Goal: Task Accomplishment & Management: Use online tool/utility

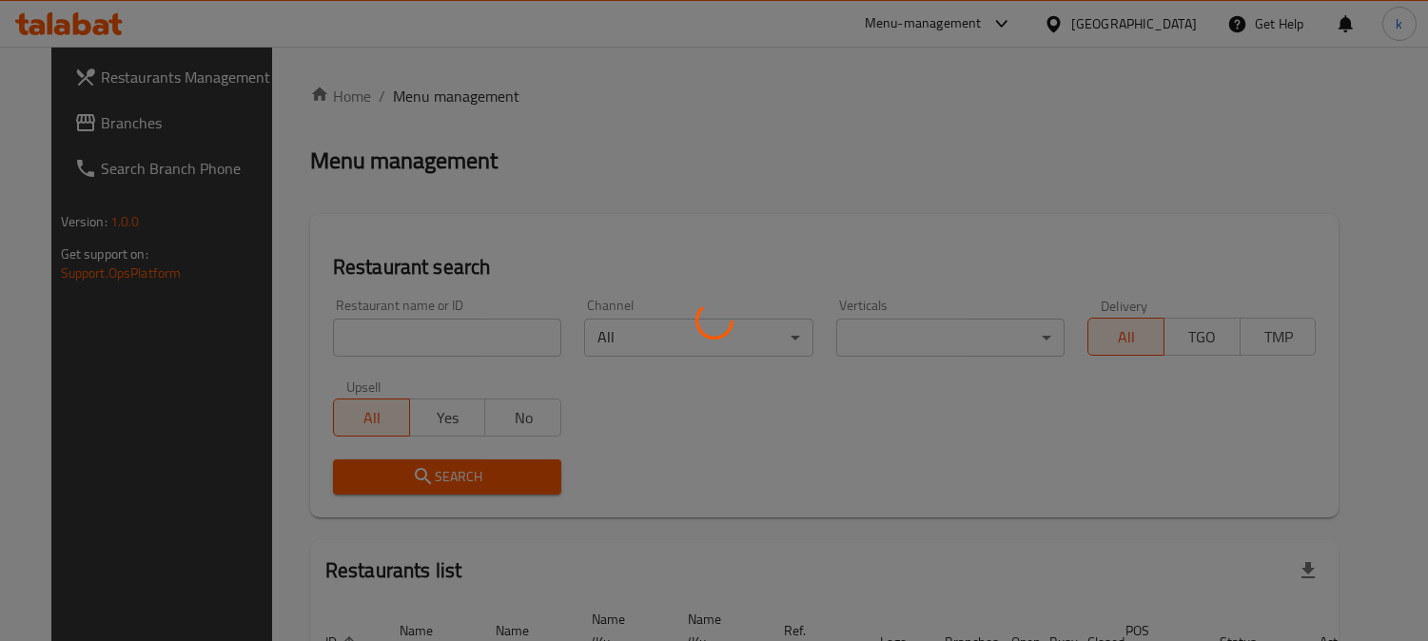
scroll to position [117, 0]
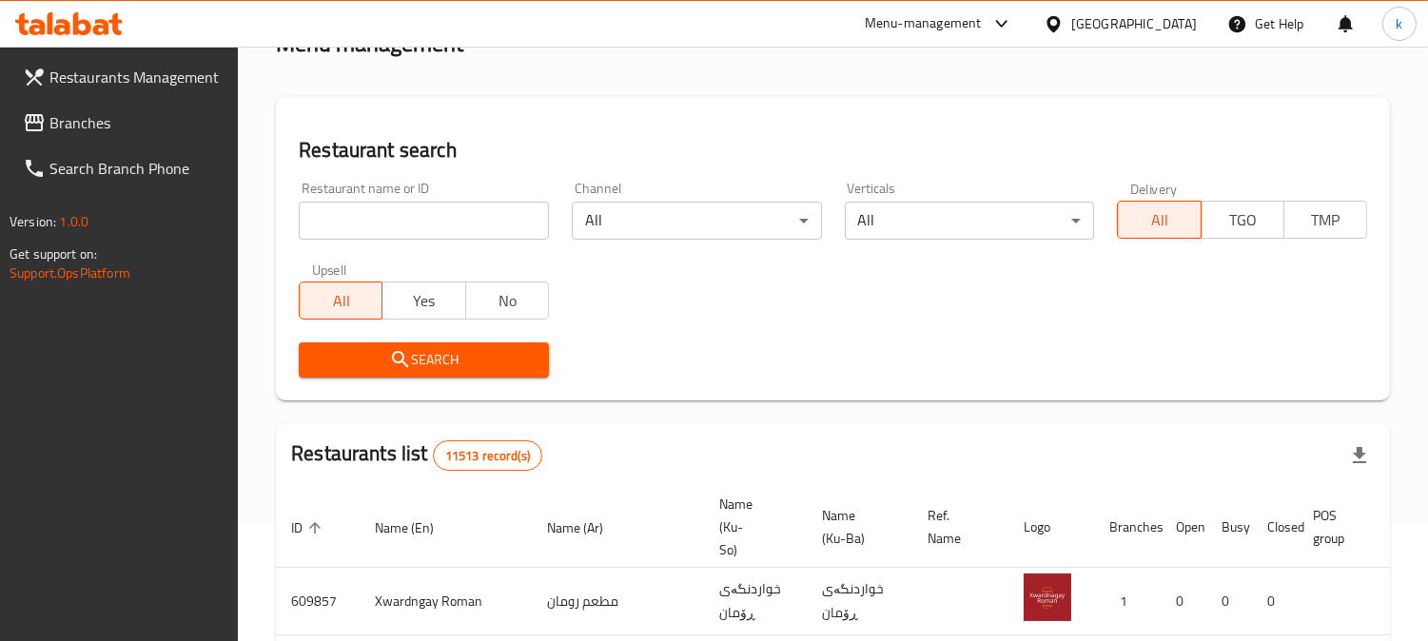
click at [409, 202] on input "search" at bounding box center [424, 221] width 250 height 38
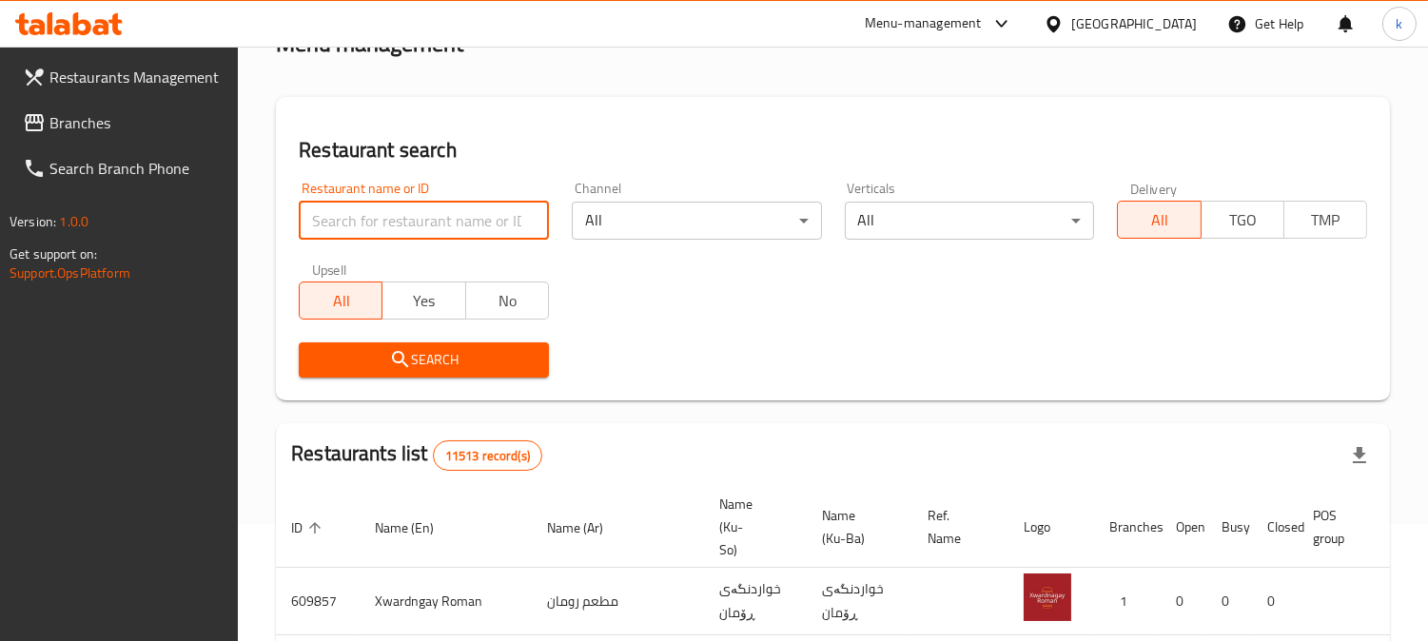
paste input "701736"
type input "701736"
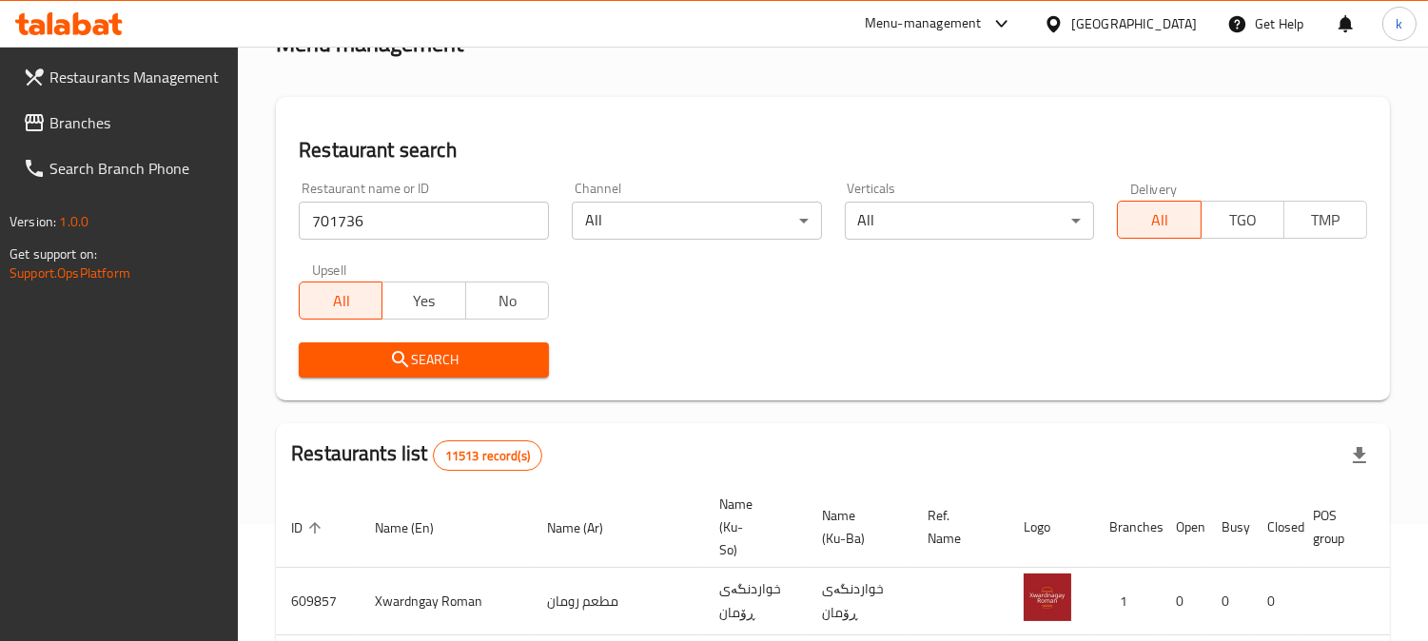
click at [405, 365] on icon "submit" at bounding box center [400, 359] width 16 height 16
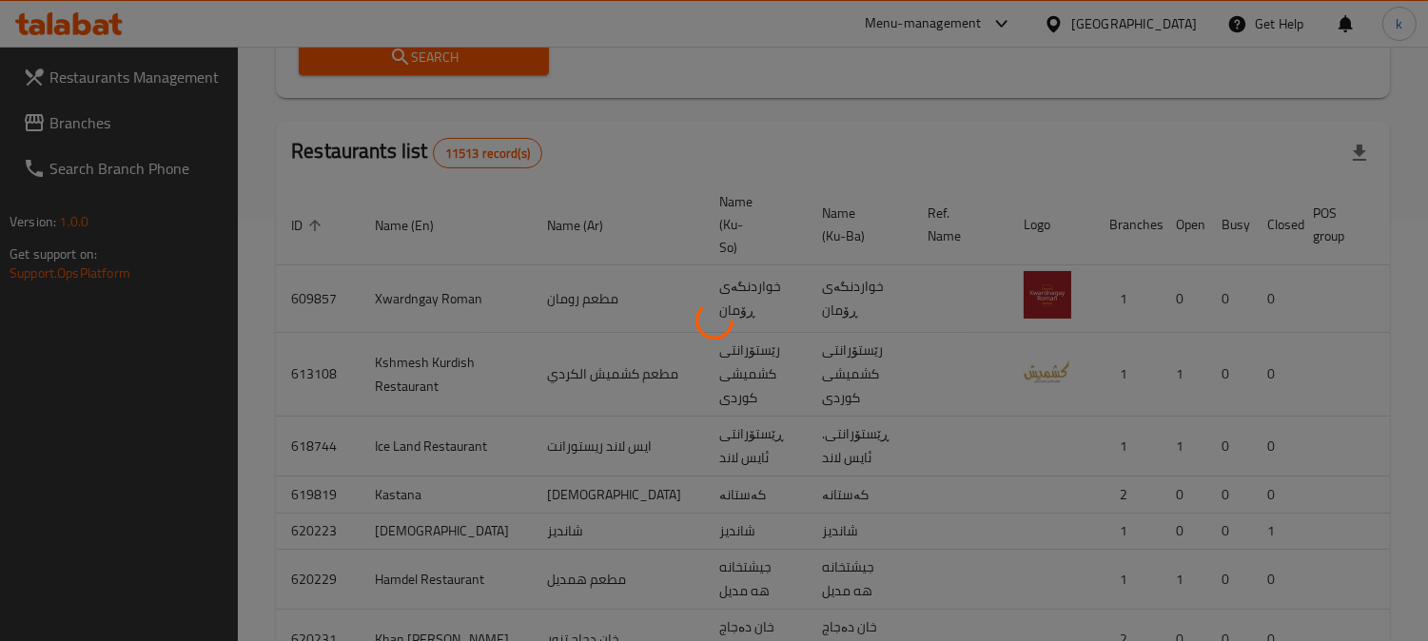
scroll to position [214, 0]
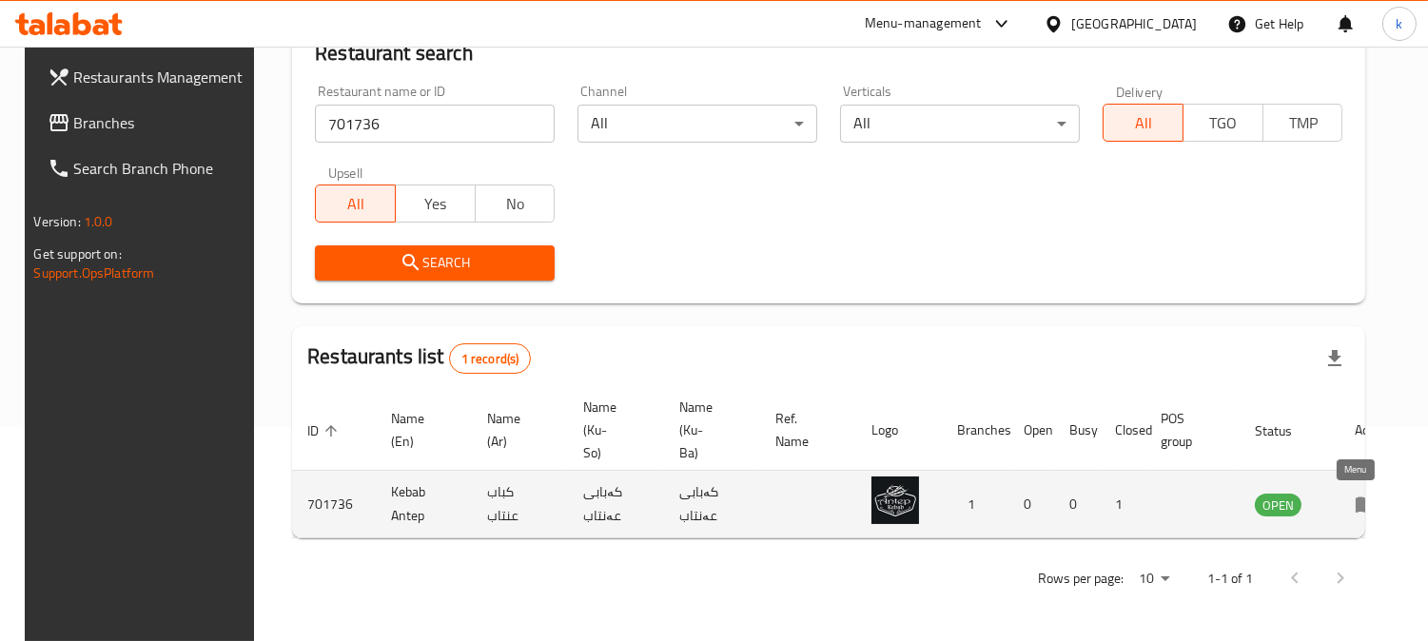
click at [1368, 505] on icon "enhanced table" at bounding box center [1371, 506] width 7 height 8
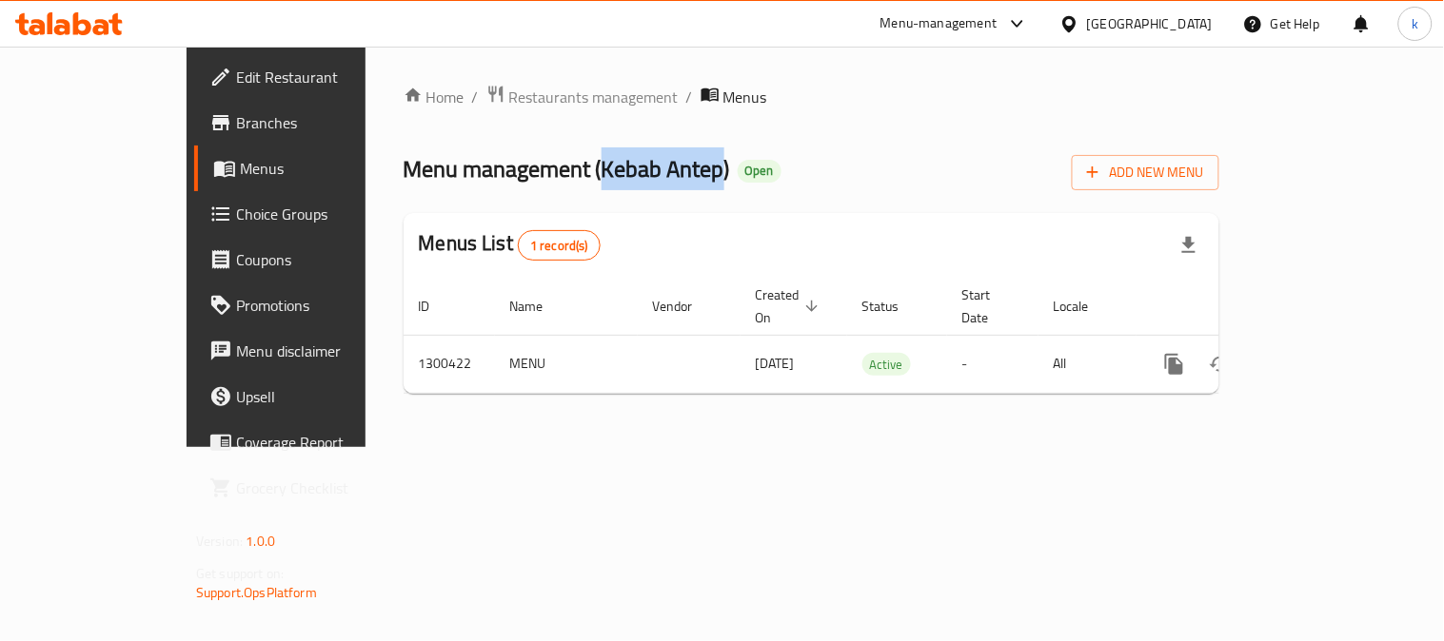
drag, startPoint x: 477, startPoint y: 175, endPoint x: 601, endPoint y: 177, distance: 123.7
click at [601, 177] on span "Menu management ( Kebab Antep )" at bounding box center [567, 169] width 326 height 43
copy span "Kebab Antep"
click at [236, 114] on span "Branches" at bounding box center [324, 122] width 176 height 23
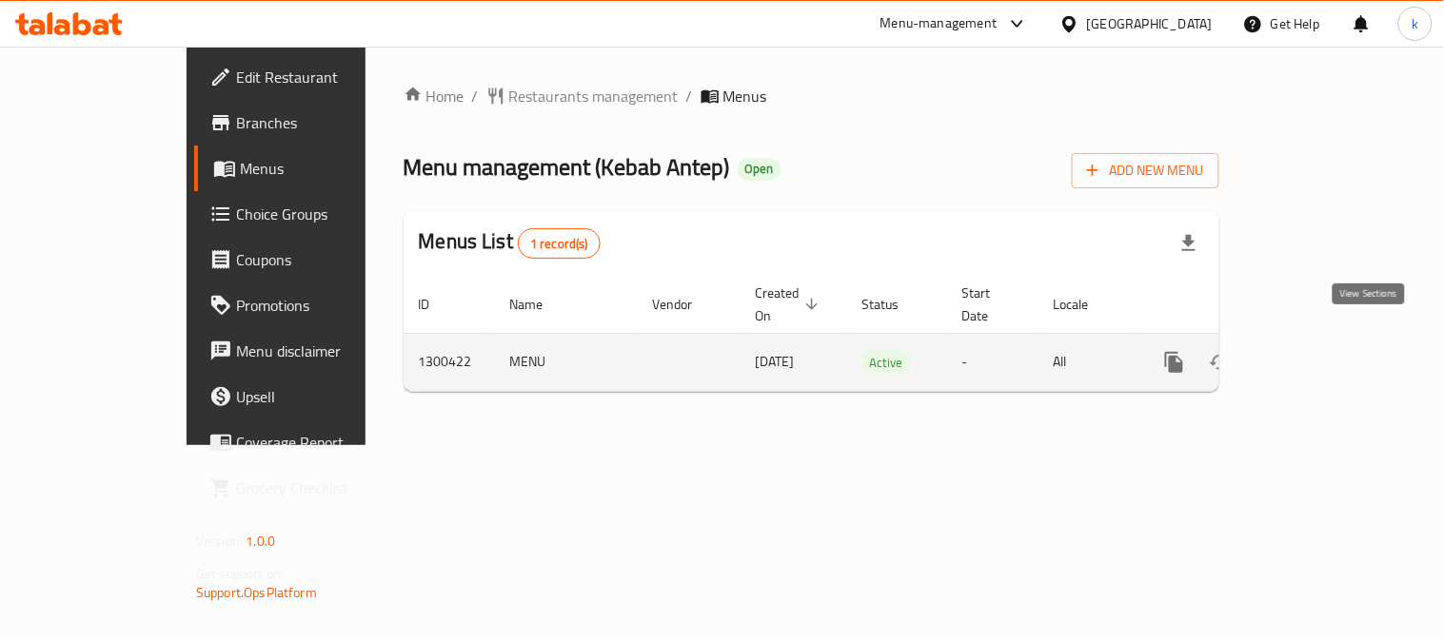
click at [1323, 351] on icon "enhanced table" at bounding box center [1311, 362] width 23 height 23
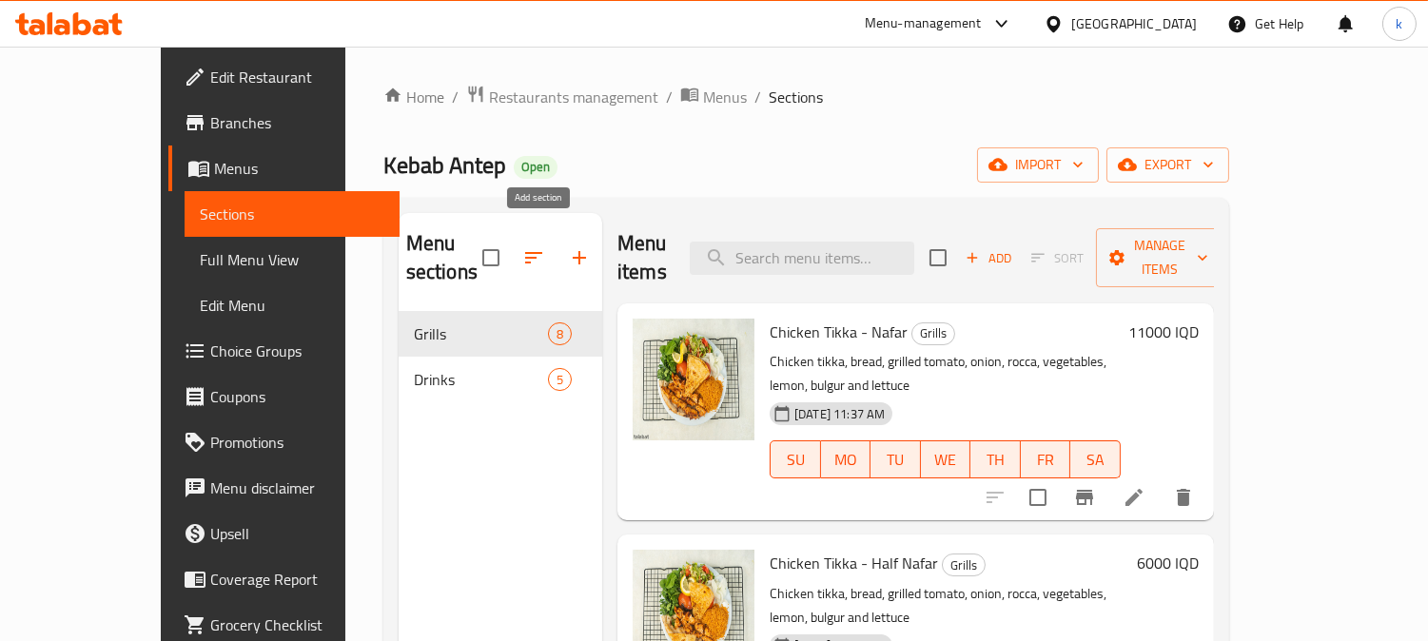
click at [568, 246] on icon "button" at bounding box center [579, 257] width 23 height 23
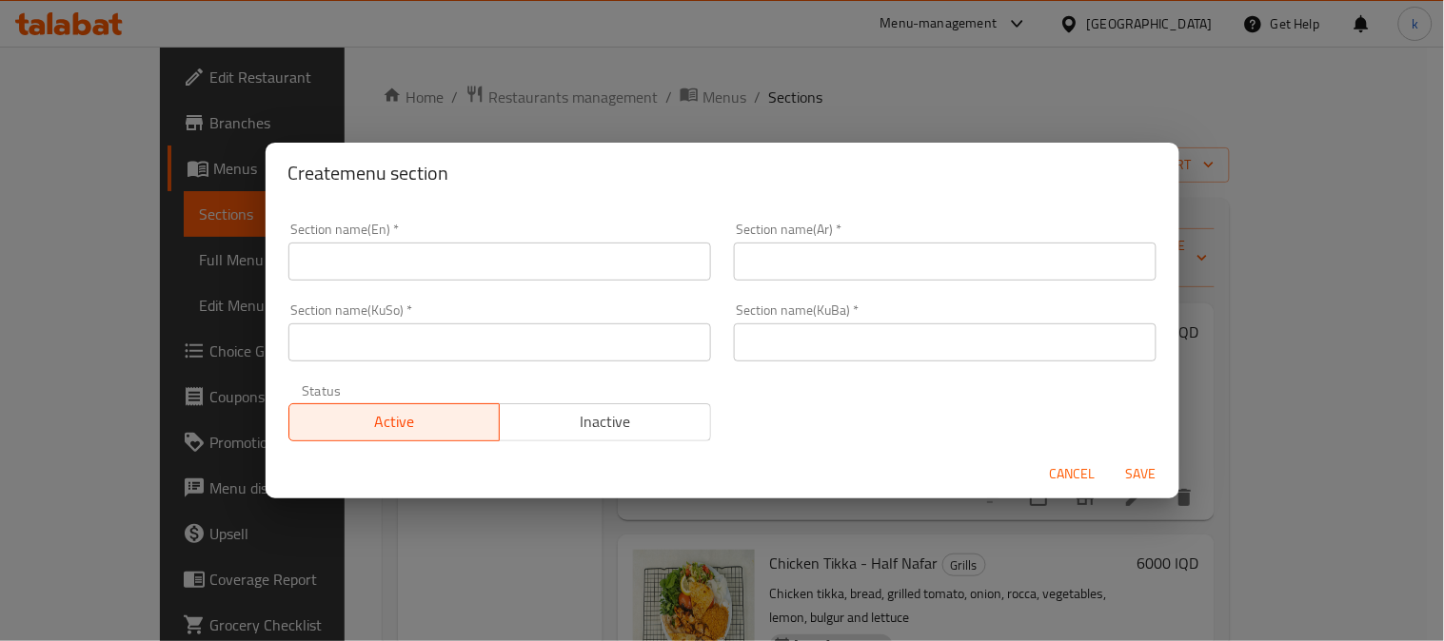
click at [845, 336] on input "text" at bounding box center [945, 343] width 423 height 38
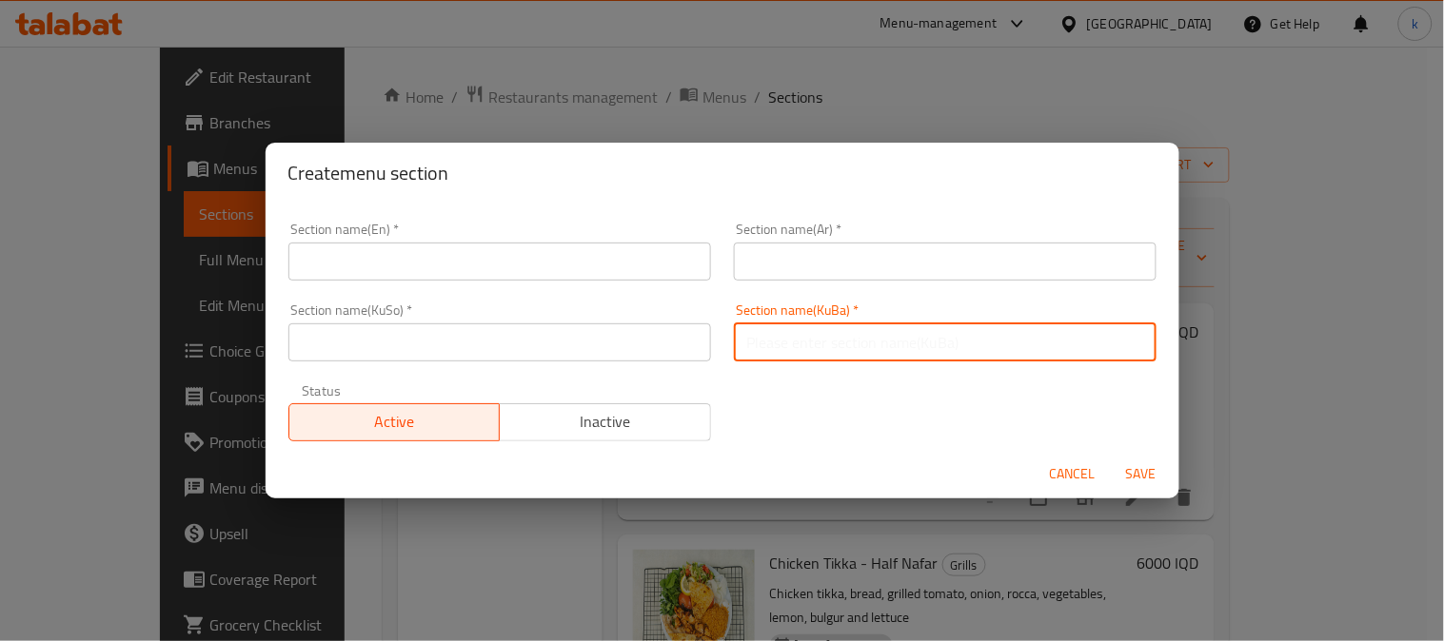
paste input "خواردنی ڕۆژئاوایی"
type input "خواردنی ڕۆژئاوایی"
click at [852, 257] on input "text" at bounding box center [945, 262] width 423 height 38
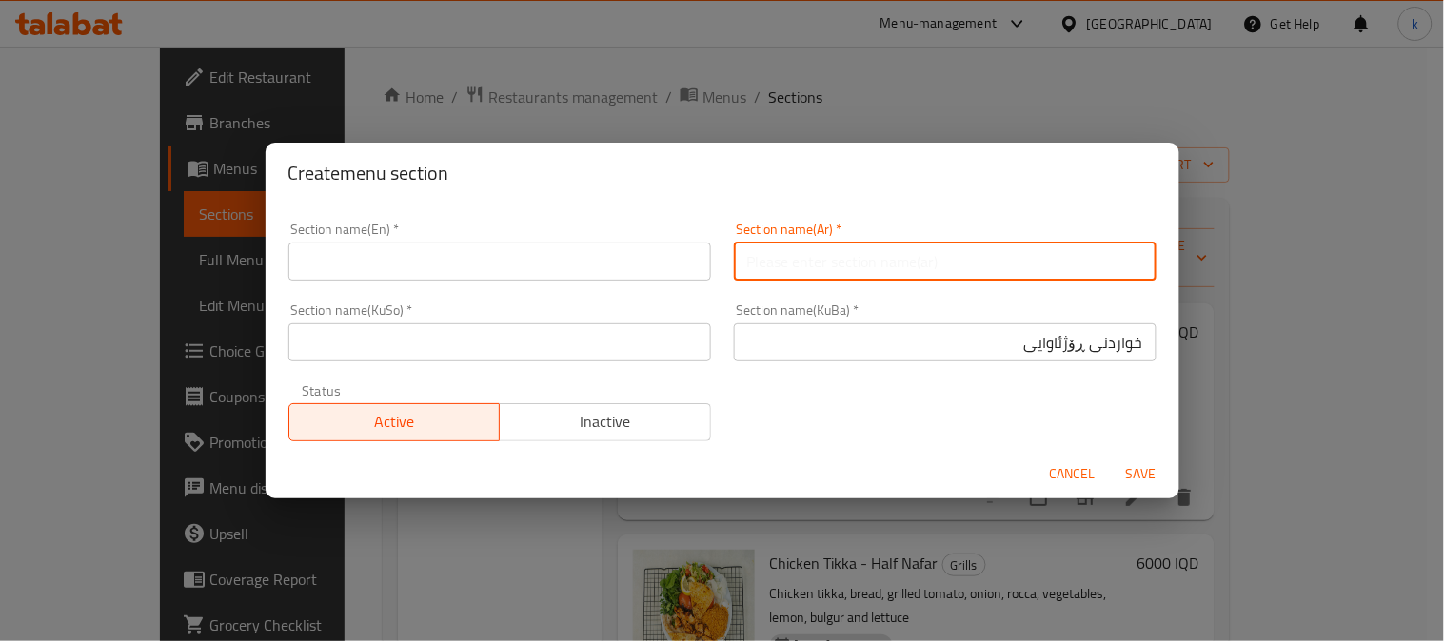
paste input "الاطباق الغربية"
type input "الاطباق الغربية"
click at [407, 249] on input "text" at bounding box center [499, 262] width 423 height 38
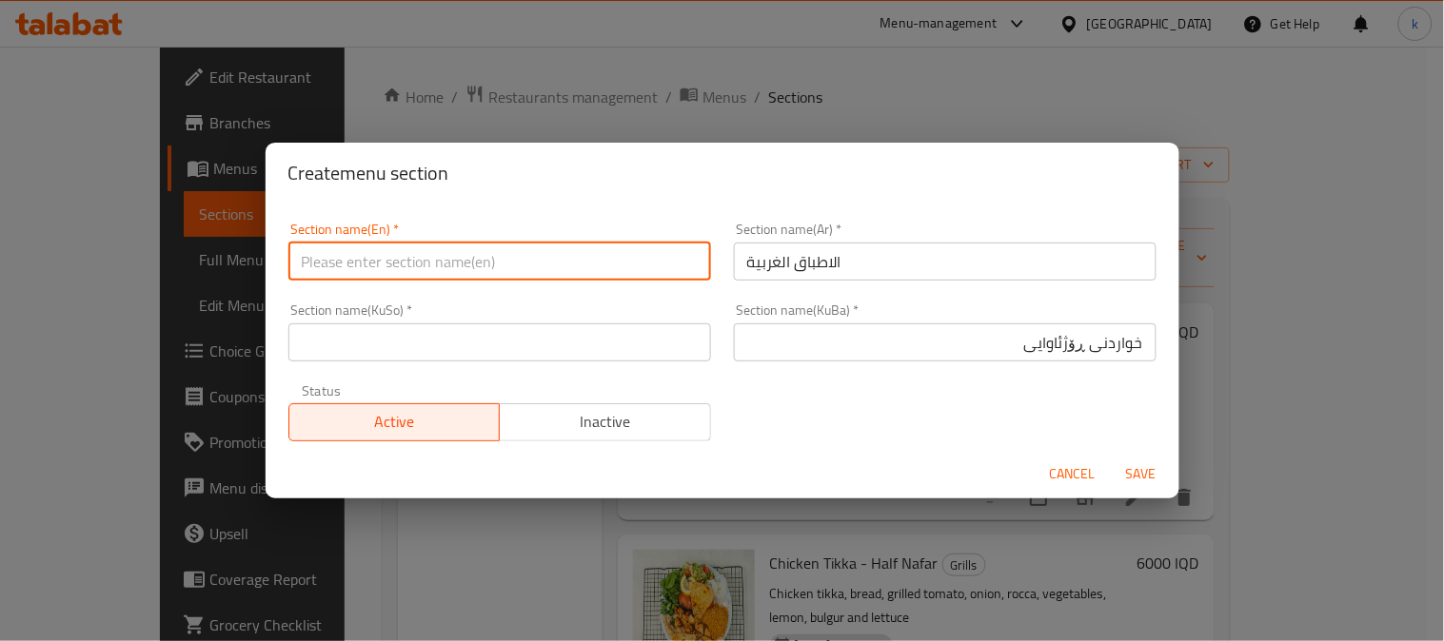
paste input "Western dishes"
type input "Western Dishes"
click at [1119, 341] on input "خواردنی ڕۆژئاوایی" at bounding box center [945, 343] width 423 height 38
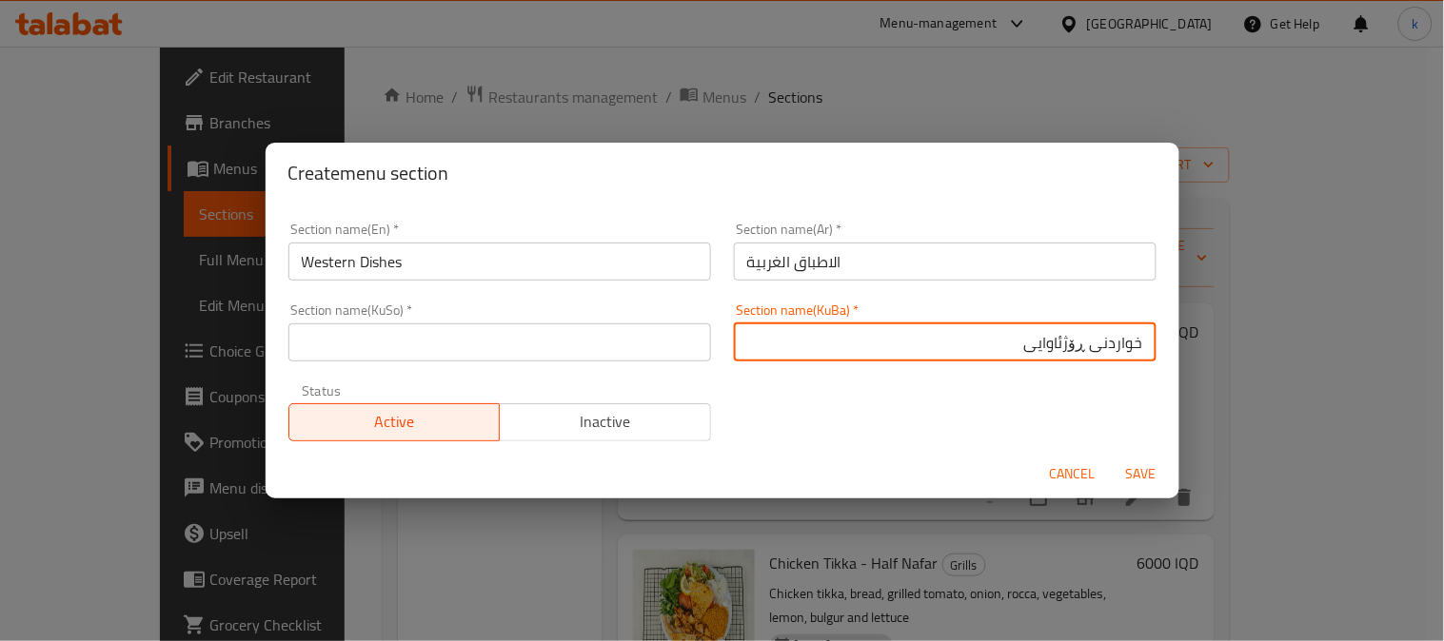
click at [1119, 341] on input "خواردنی ڕۆژئاوایی" at bounding box center [945, 343] width 423 height 38
click at [1064, 350] on input "ژەمی ڕۆژئاوایی" at bounding box center [945, 343] width 423 height 38
type input "ژەمی ڕۆژئاوایی"
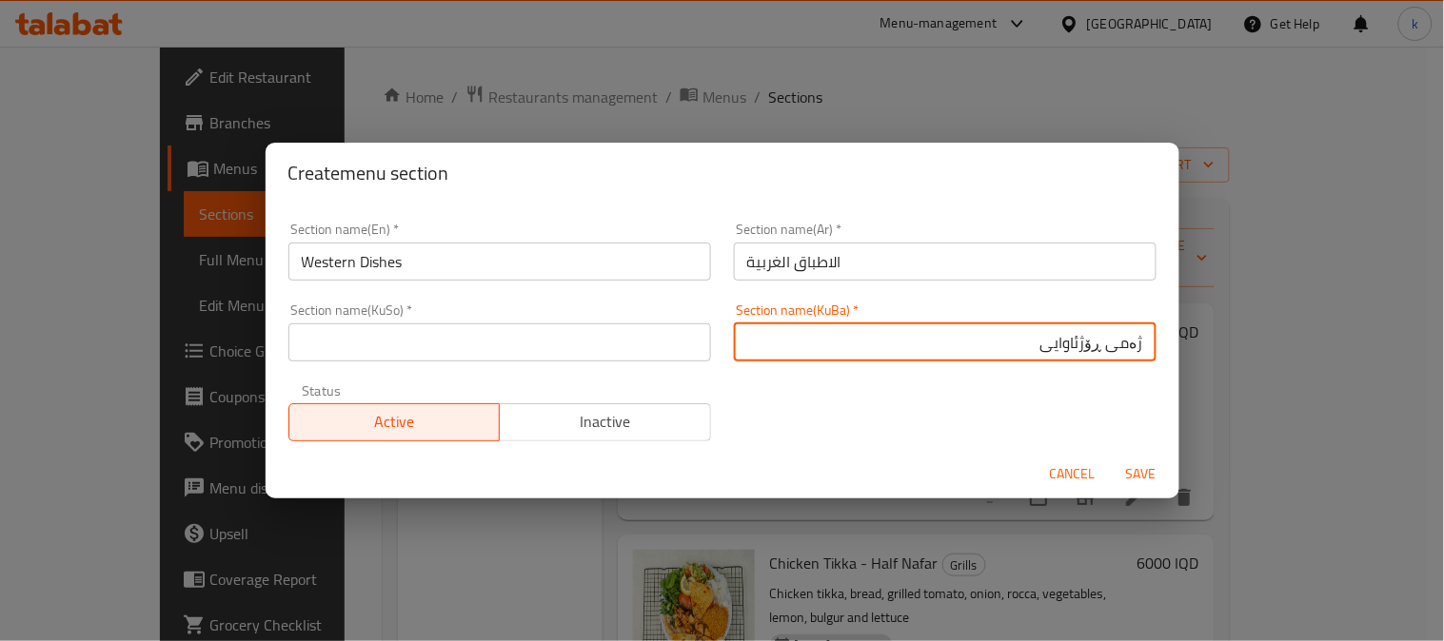
click at [613, 337] on input "text" at bounding box center [499, 343] width 423 height 38
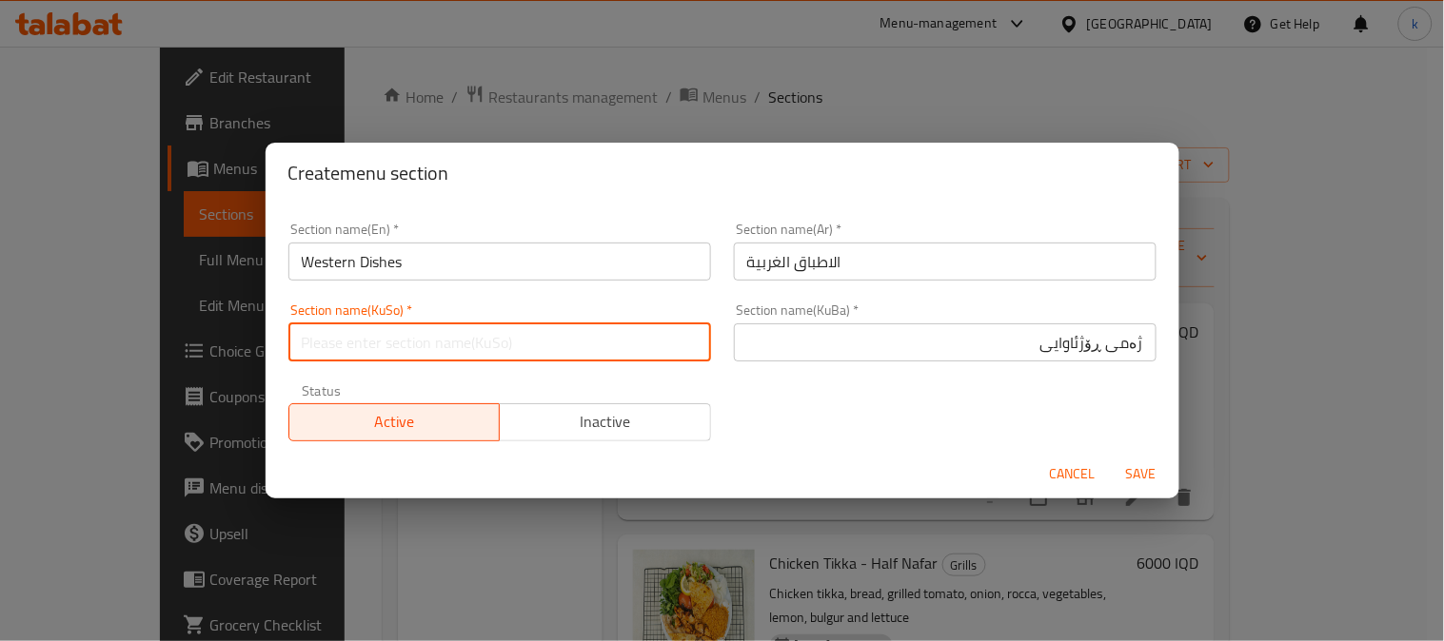
paste input "ژەمی ڕۆژئاوایی"
type input "ژەمی ڕۆژئاوایی"
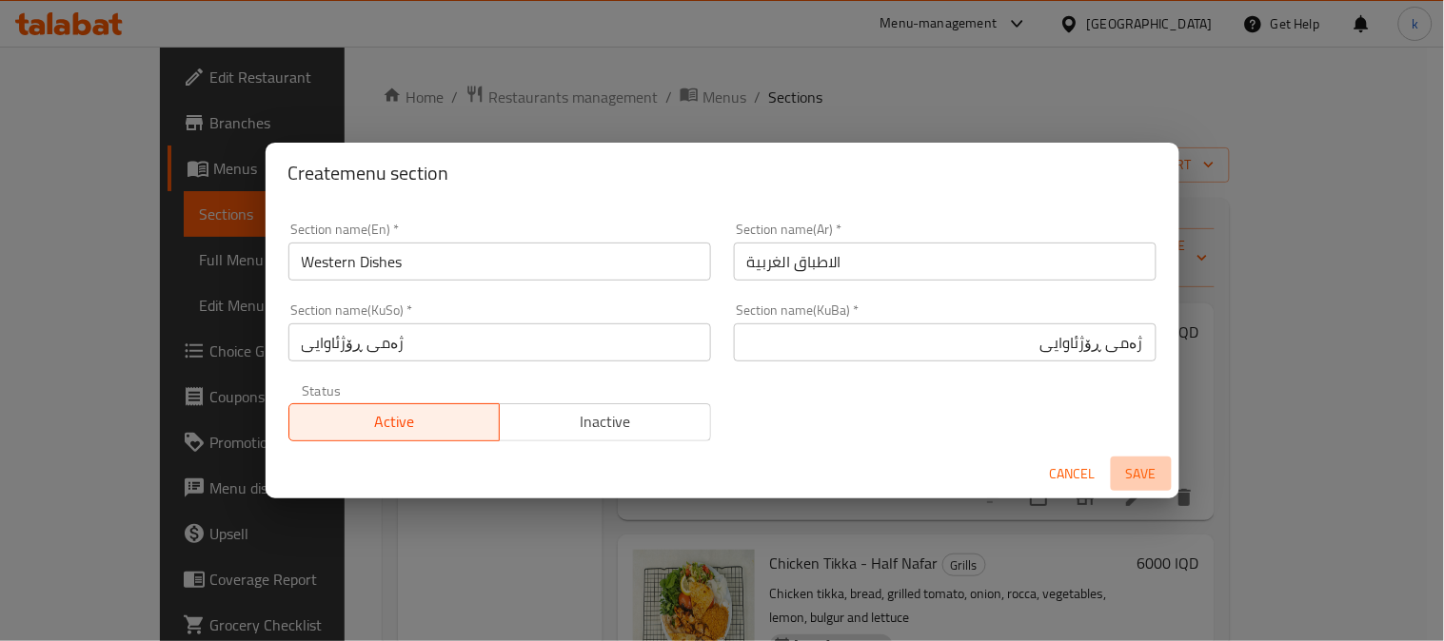
click at [1136, 460] on button "Save" at bounding box center [1141, 474] width 61 height 35
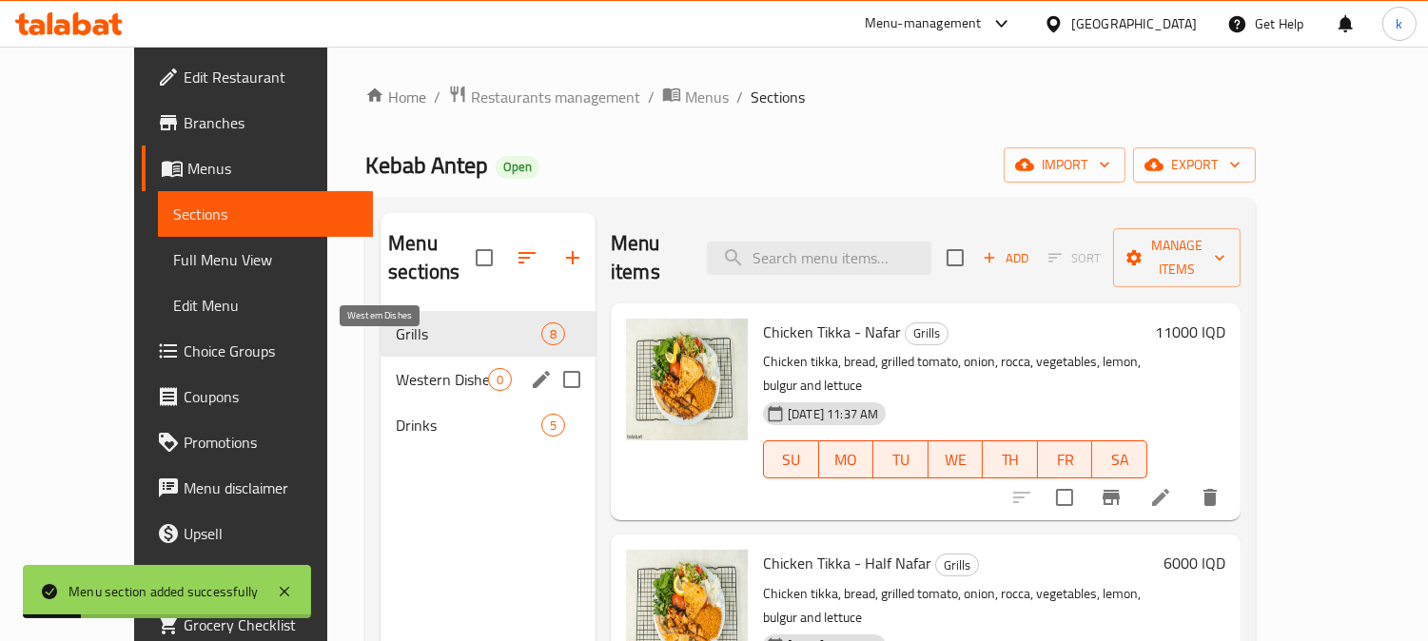
click at [396, 368] on span "Western Dishes" at bounding box center [442, 379] width 92 height 23
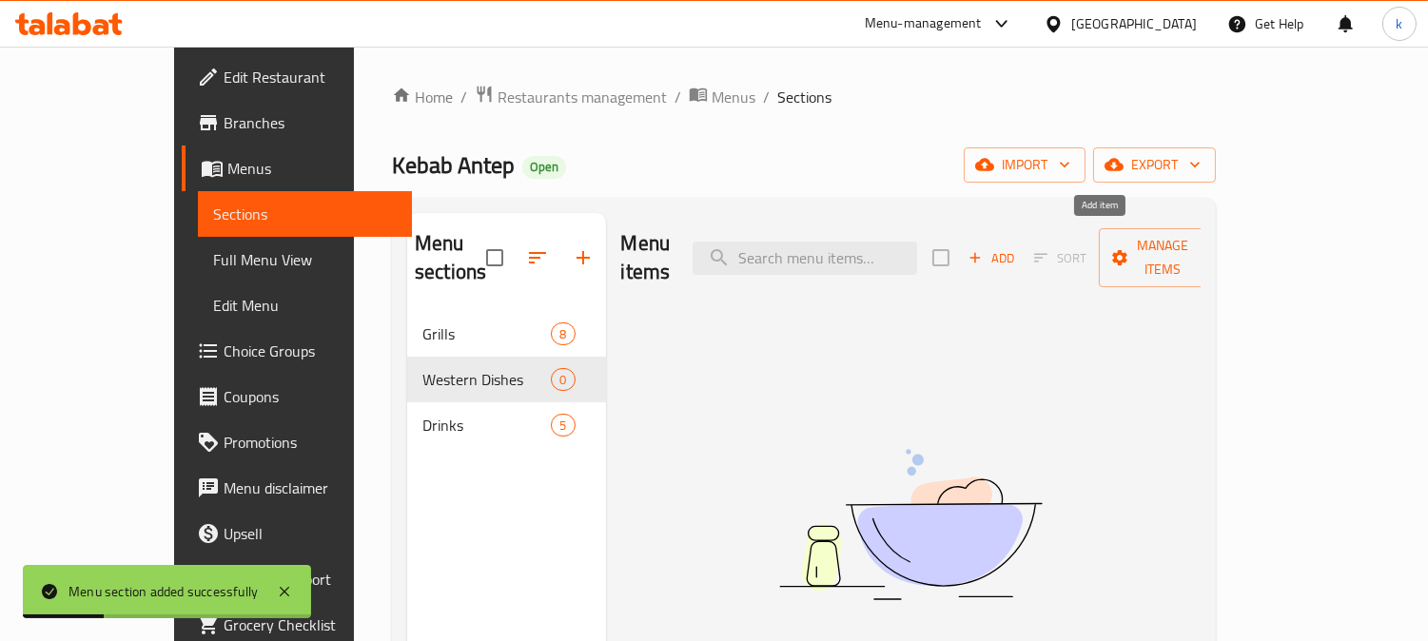
click at [1017, 247] on span "Add" at bounding box center [991, 258] width 51 height 22
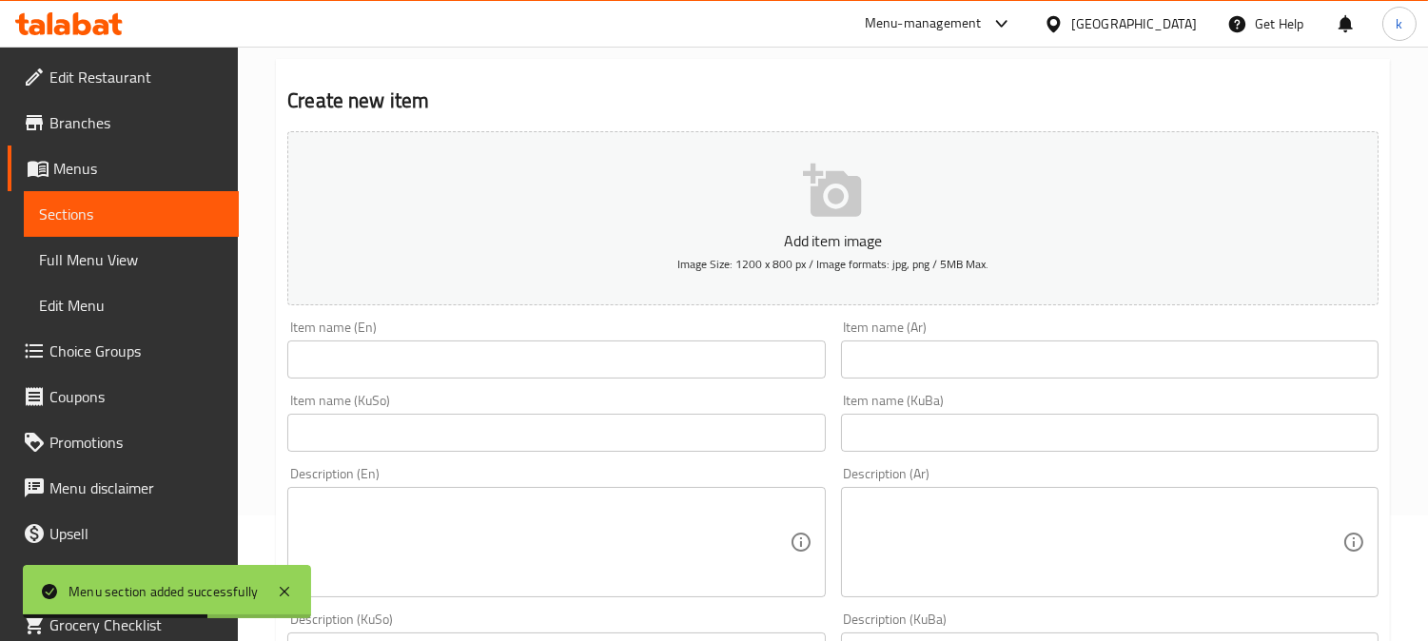
scroll to position [176, 0]
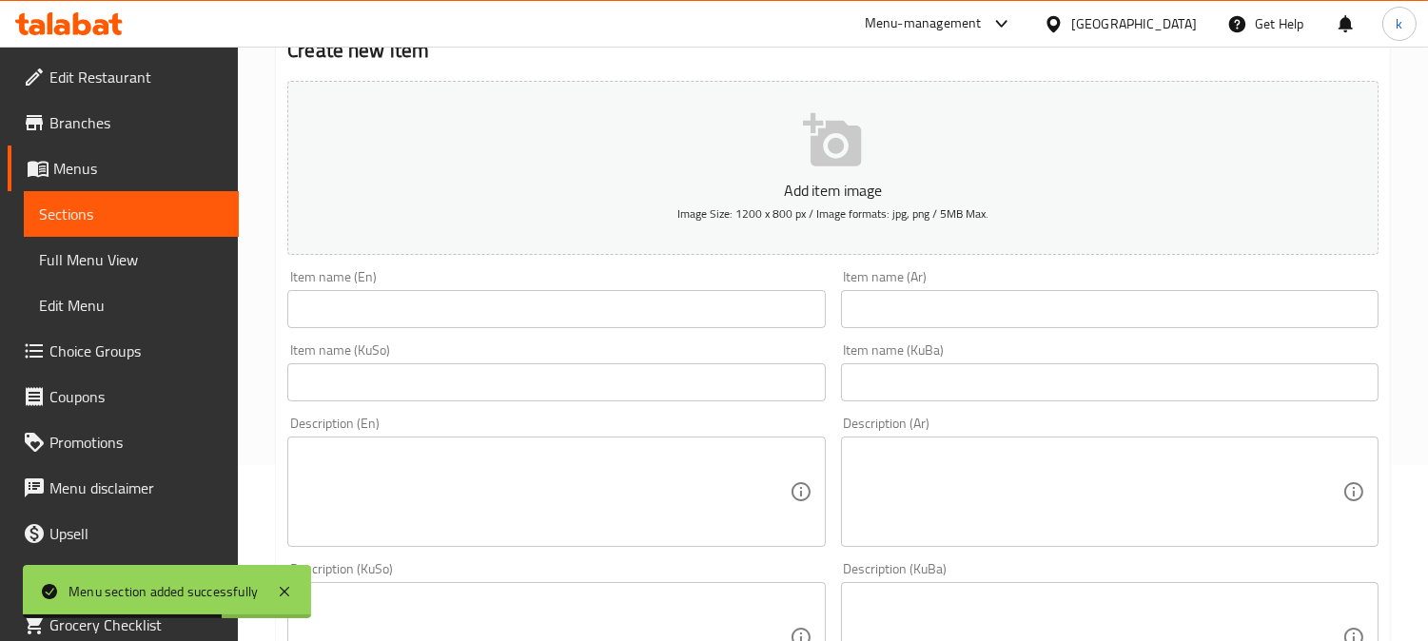
drag, startPoint x: 945, startPoint y: 377, endPoint x: 746, endPoint y: 354, distance: 200.2
click at [945, 377] on input "text" at bounding box center [1110, 383] width 538 height 38
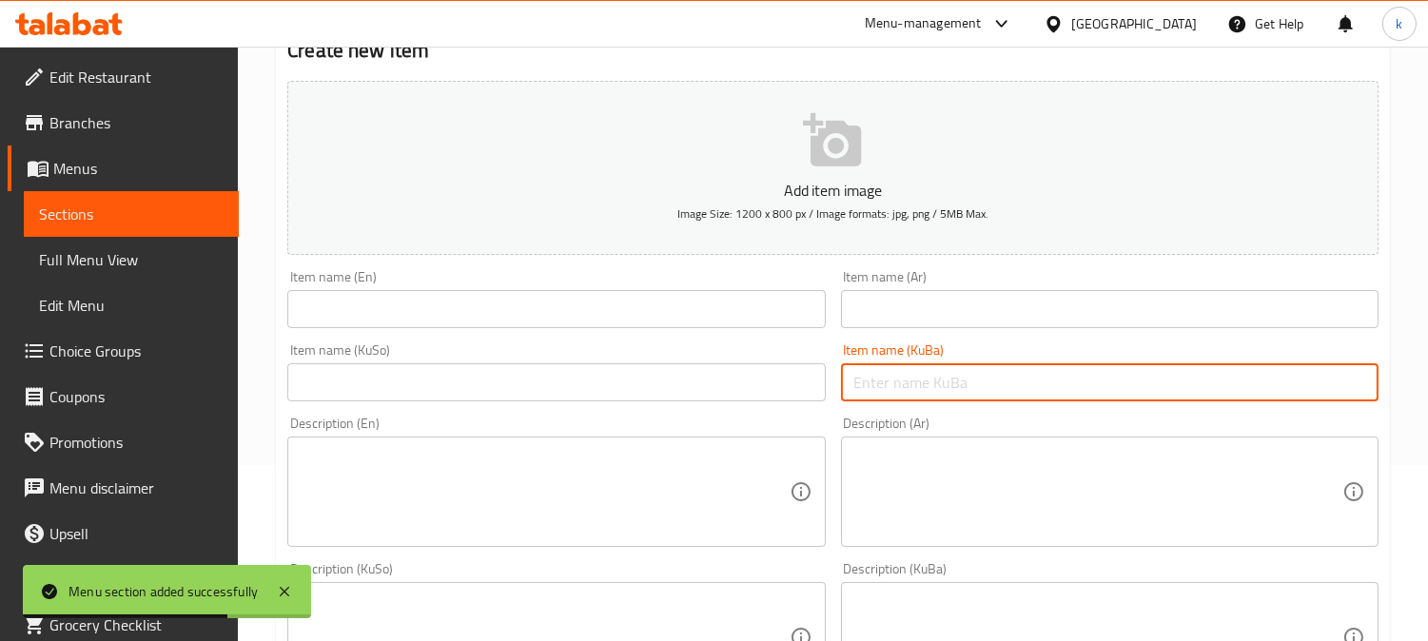
paste input "ژەمی کریسپی"
type input "ژەمی کریسپی"
click at [695, 371] on input "text" at bounding box center [556, 383] width 538 height 38
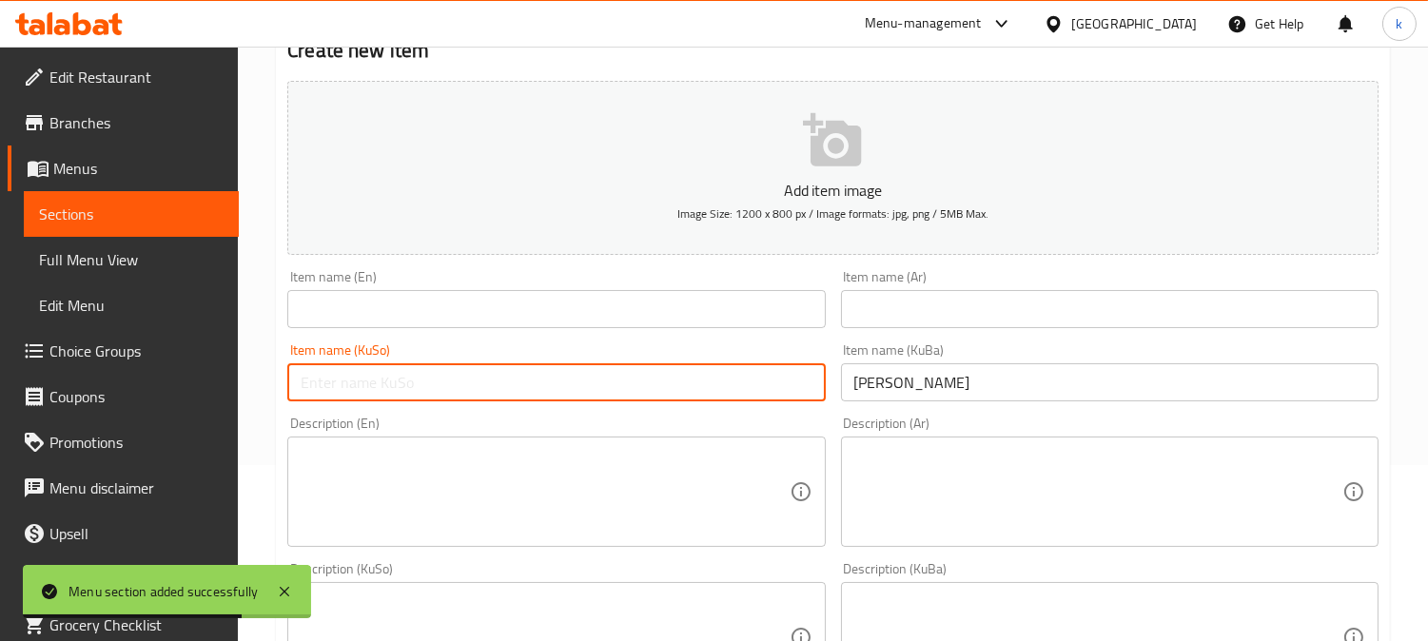
paste input "ژەمی کریسپی"
type input "ژەمی کریسپی"
click at [915, 295] on input "text" at bounding box center [1110, 309] width 538 height 38
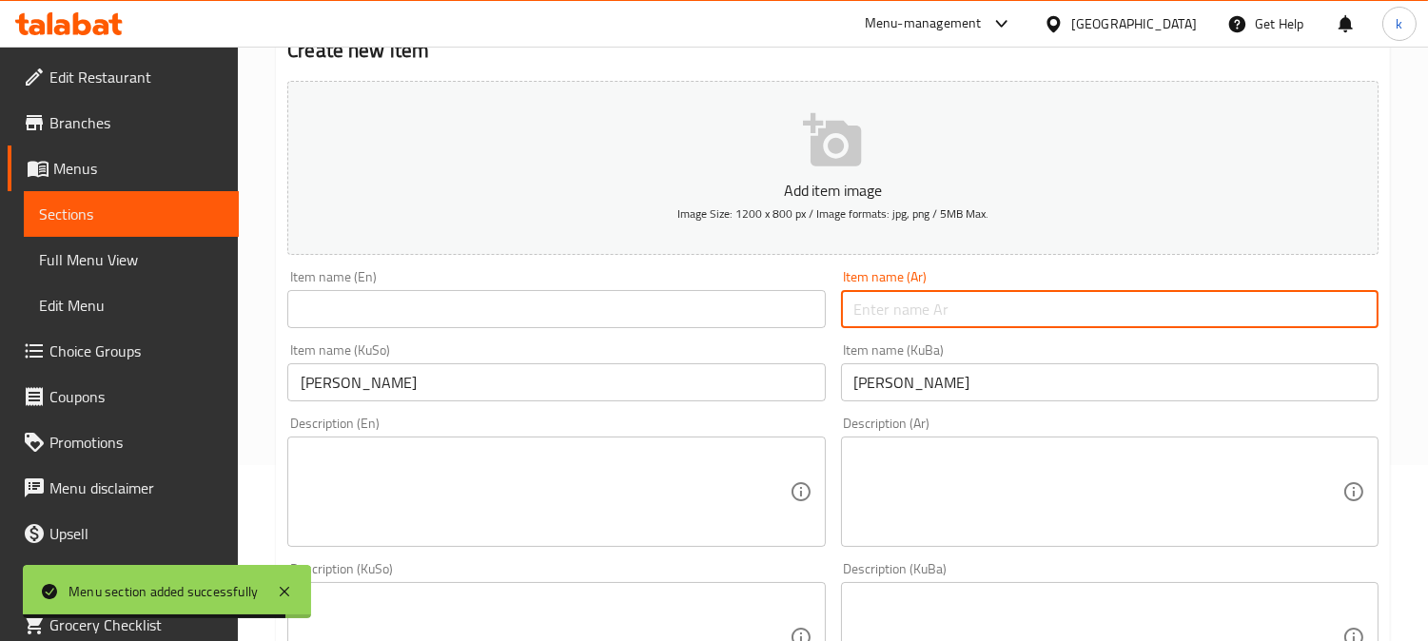
paste input "وجبة كرسبي"
type input "وجبة كرسبي"
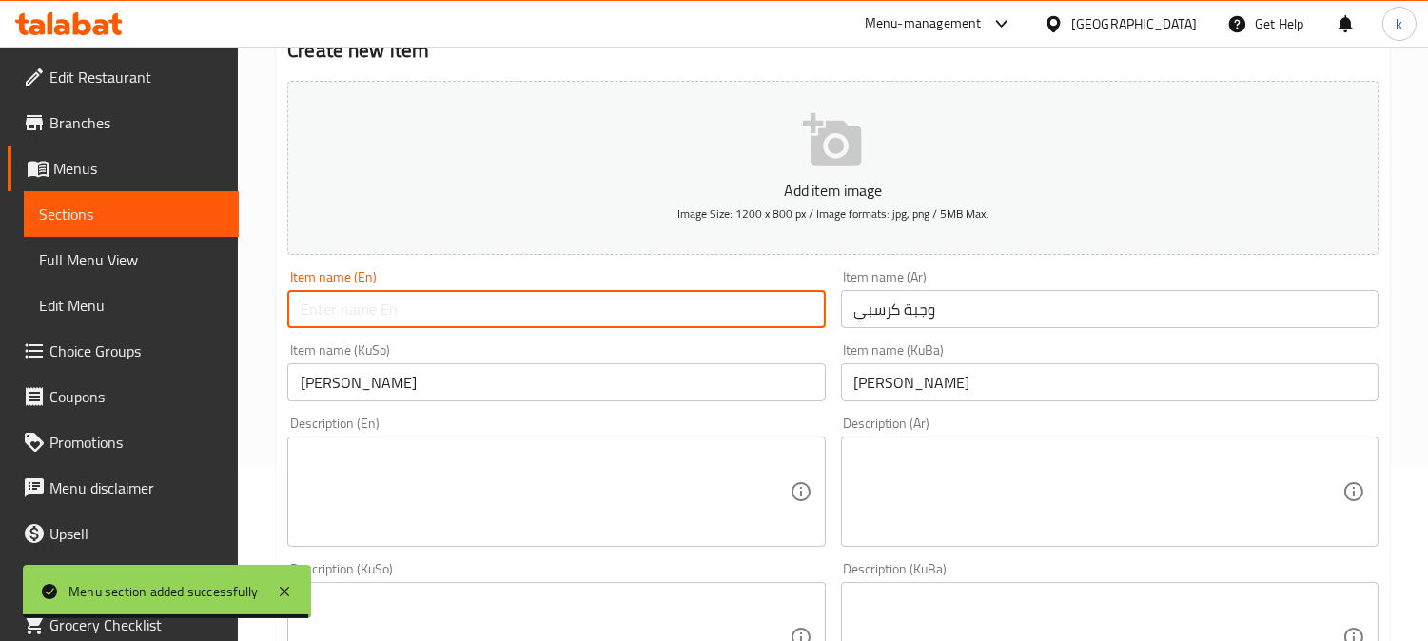
click at [445, 302] on input "text" at bounding box center [556, 309] width 538 height 38
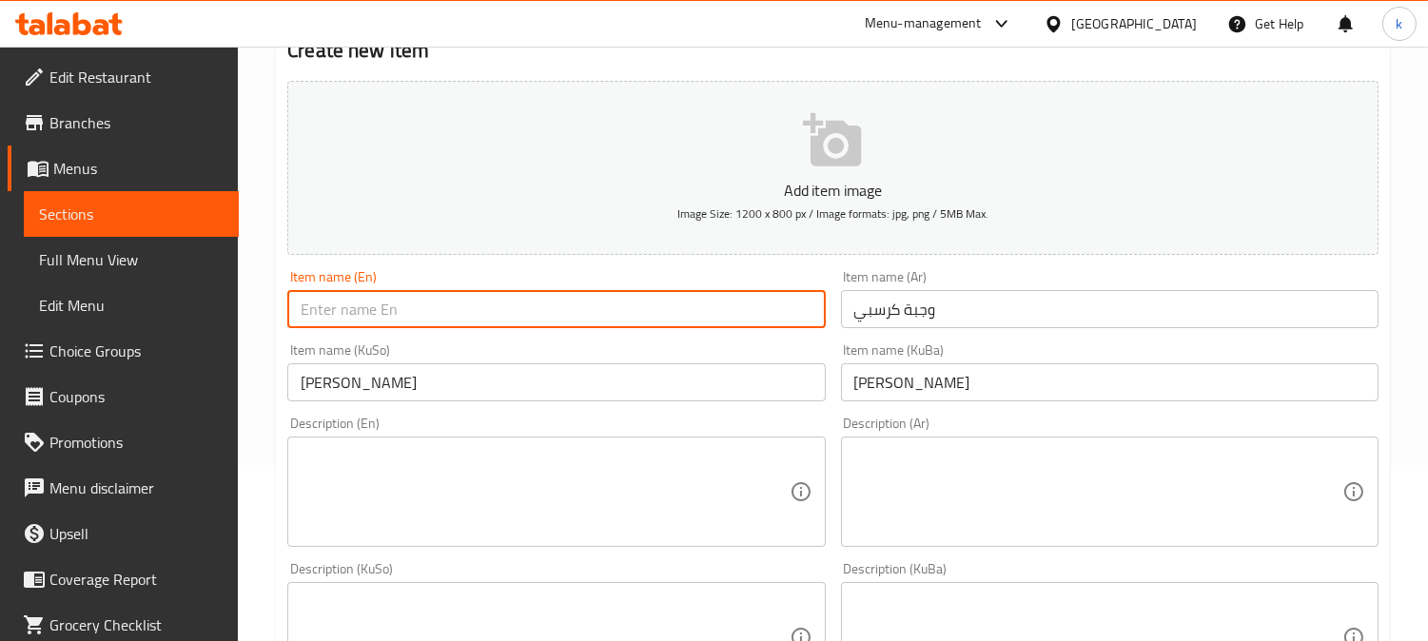
paste input "Crispy Meal"
type input "Crispy Meal"
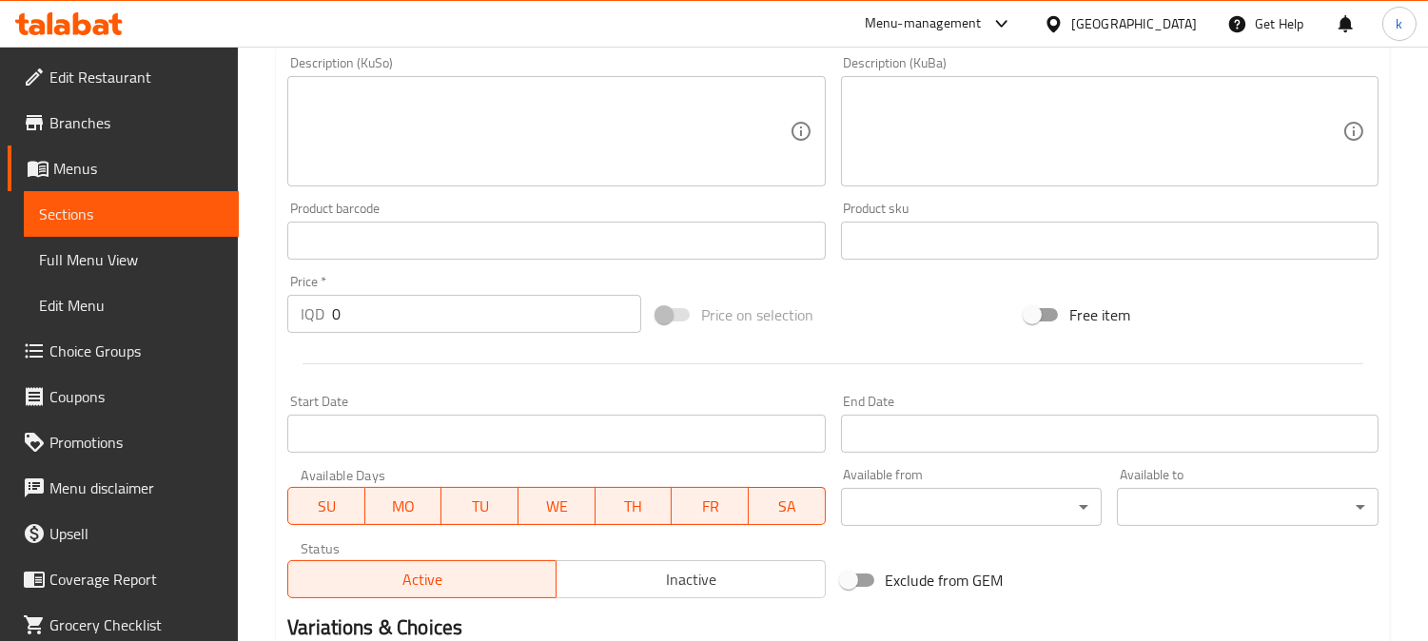
scroll to position [705, 0]
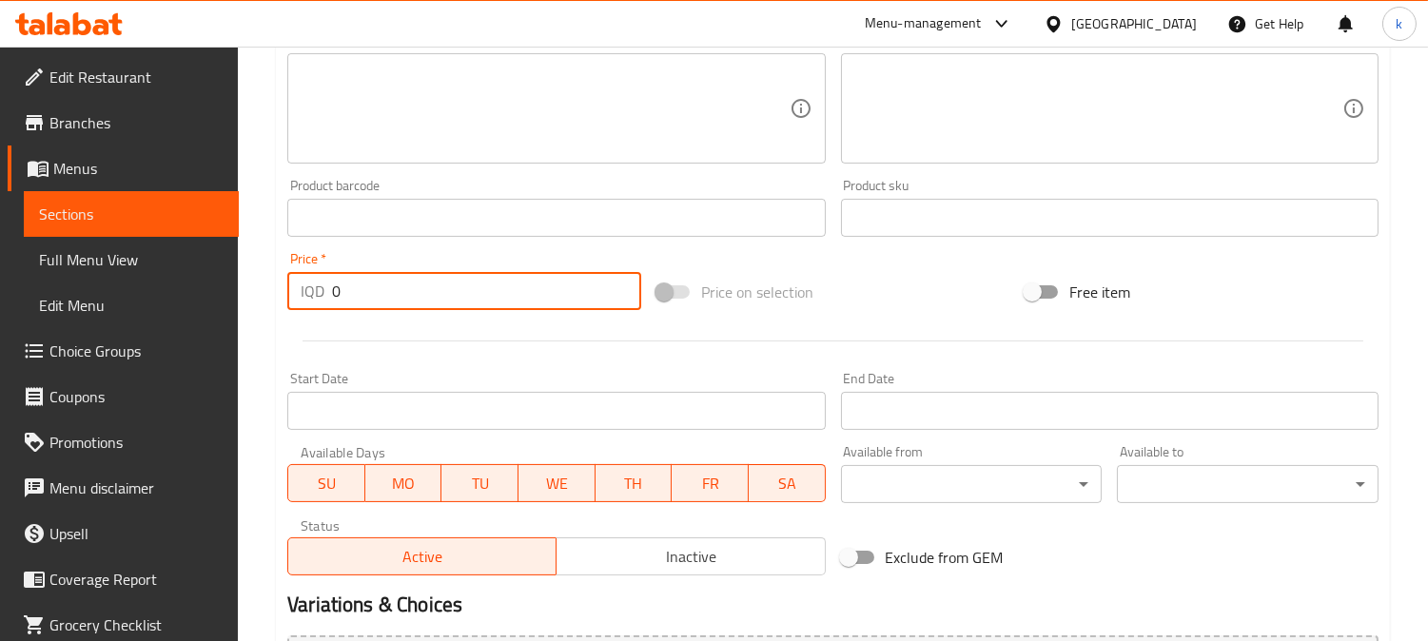
drag, startPoint x: 292, startPoint y: 286, endPoint x: 238, endPoint y: 287, distance: 54.3
click at [238, 287] on div "Edit Restaurant Branches Menus Sections Full Menu View Edit Menu Choice Groups …" at bounding box center [714, 99] width 1428 height 1517
paste input "1000"
type input "10000"
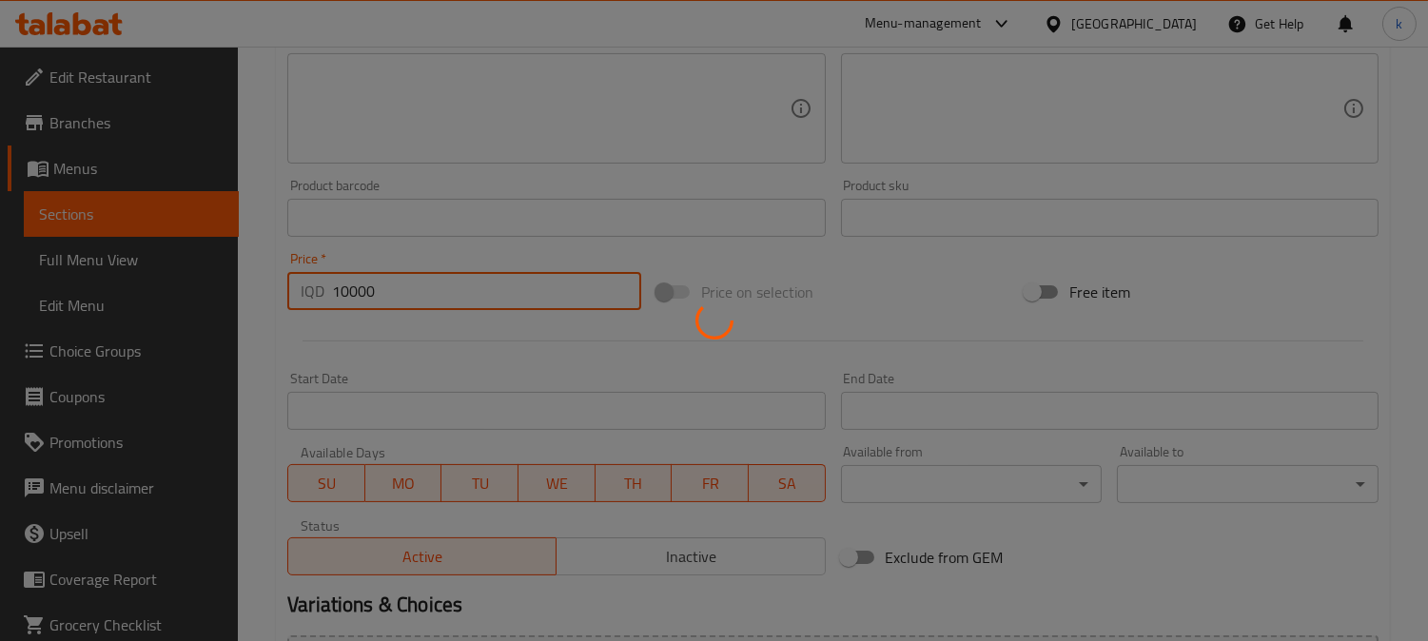
type input "0"
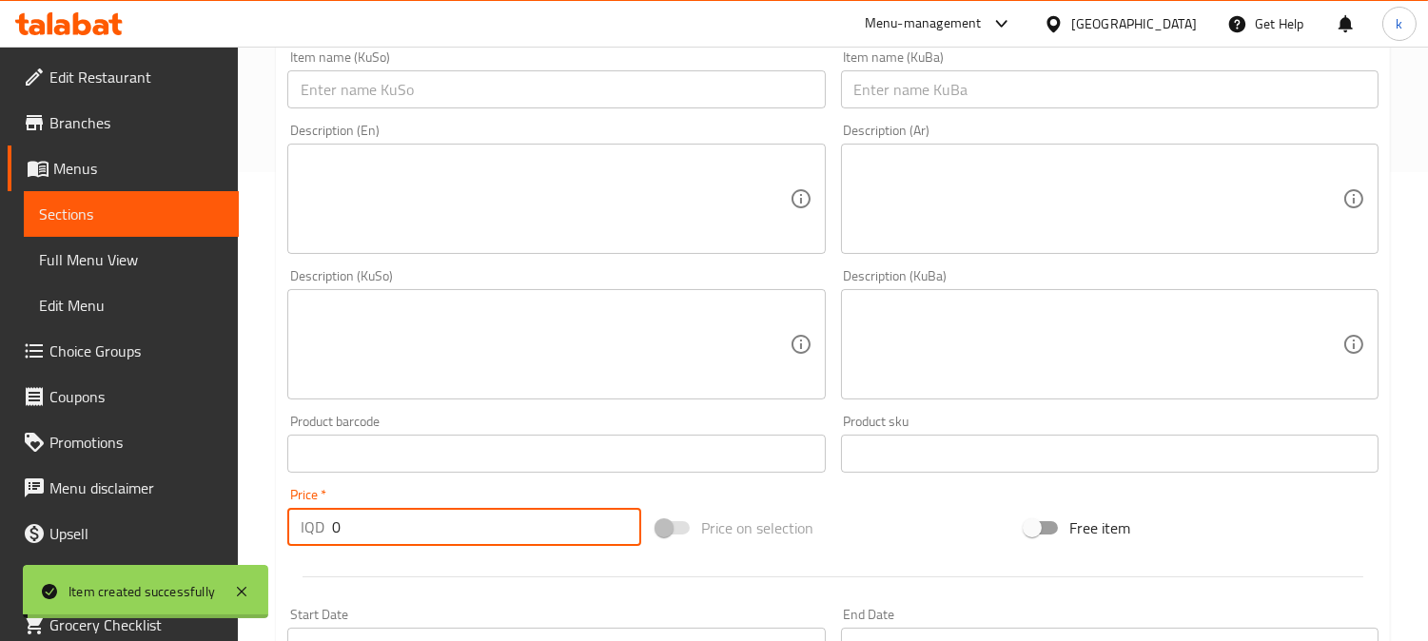
scroll to position [0, 0]
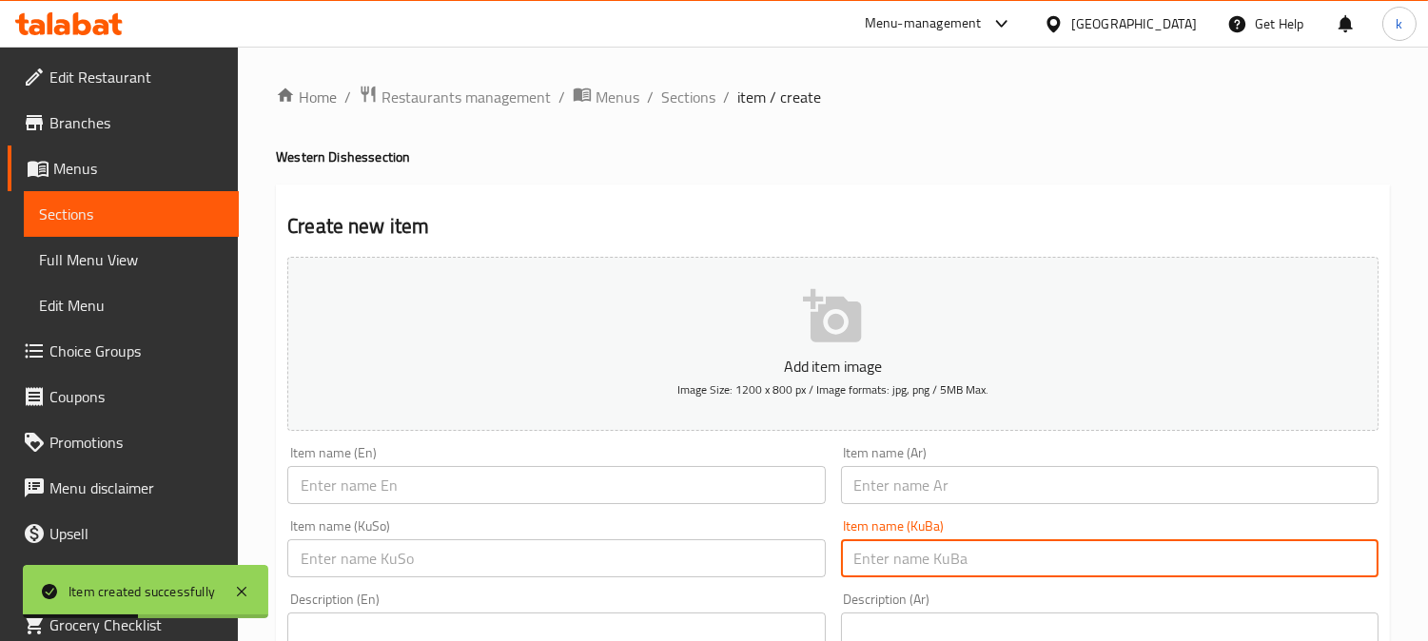
drag, startPoint x: 942, startPoint y: 554, endPoint x: 784, endPoint y: 555, distance: 158.0
click at [942, 554] on input "text" at bounding box center [1110, 559] width 538 height 38
paste input "ژەمی دایت"
type input "ژەمی دایت"
drag, startPoint x: 775, startPoint y: 555, endPoint x: 890, endPoint y: 524, distance: 119.1
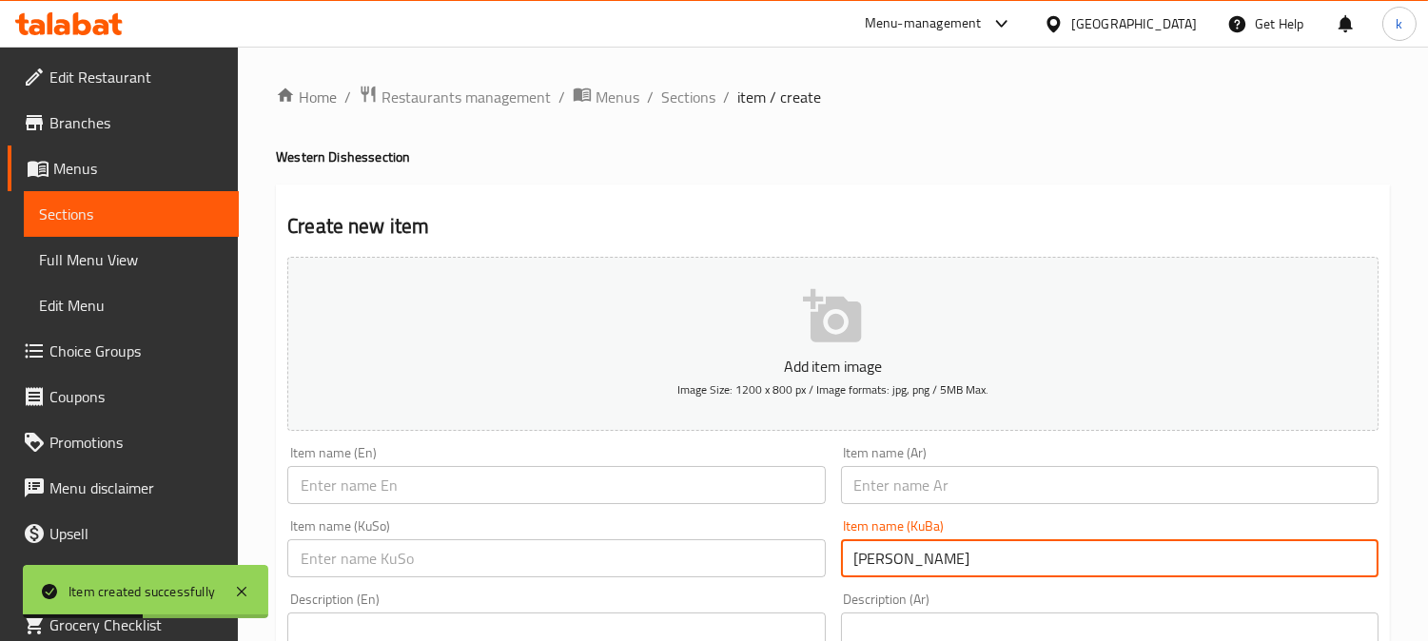
click at [775, 555] on input "text" at bounding box center [556, 559] width 538 height 38
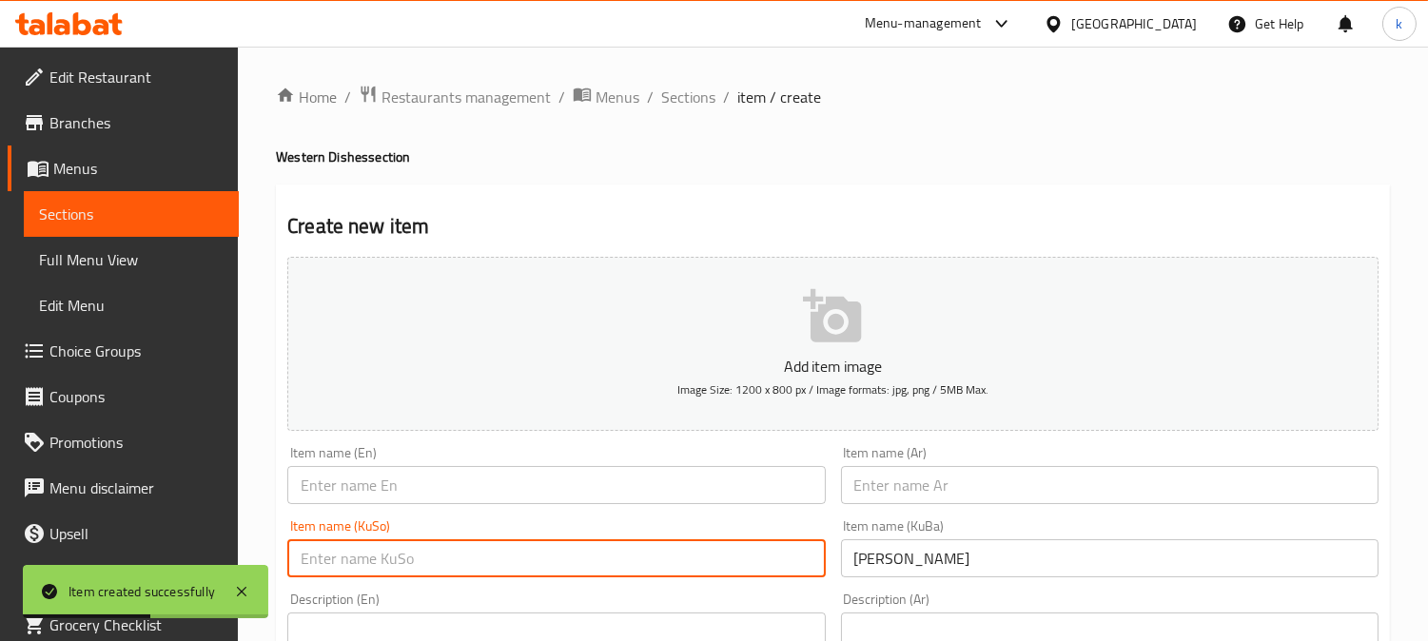
paste input "ژەمی دایت"
type input "ژەمی دایت"
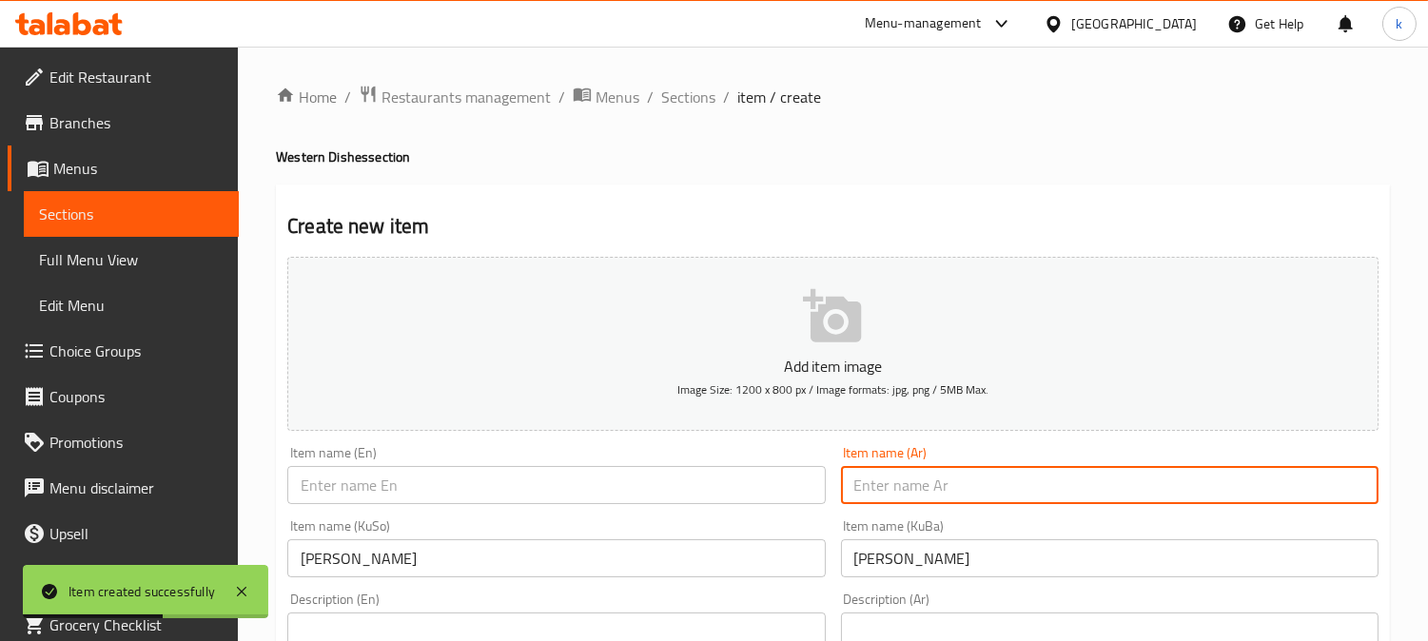
click at [909, 486] on input "text" at bounding box center [1110, 485] width 538 height 38
paste input "وجبة دايت"
type input "وجبة دايت"
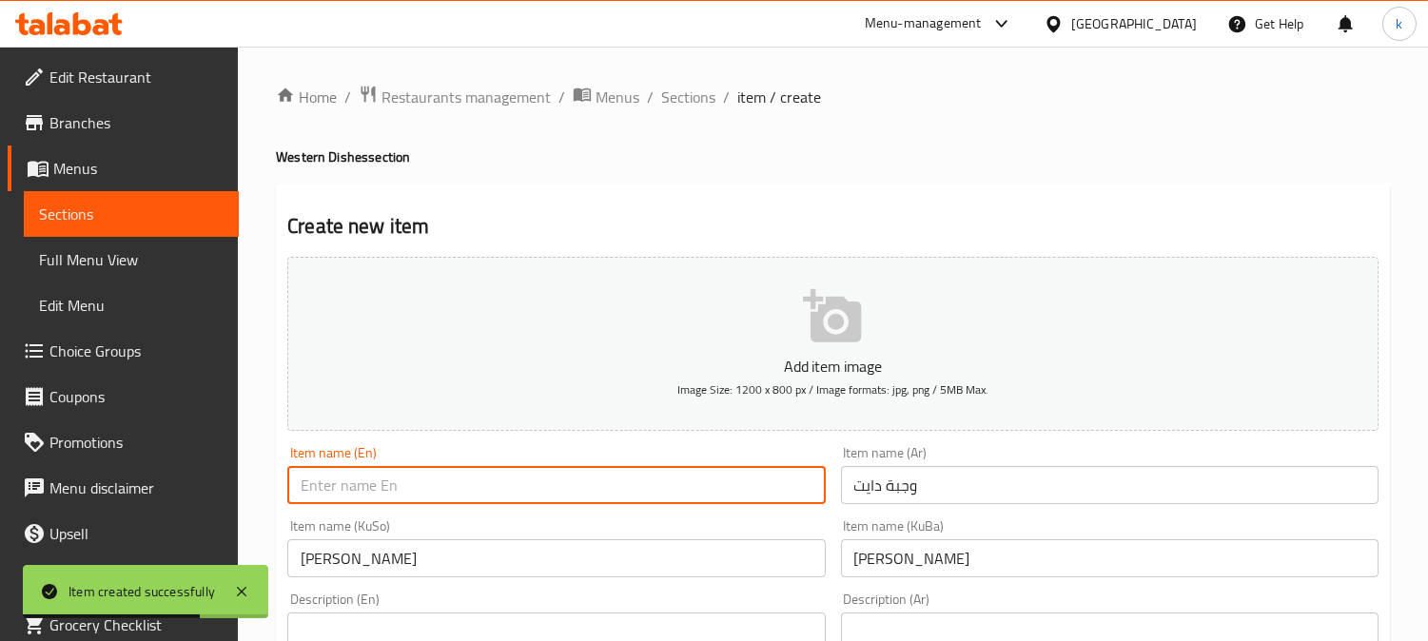
click at [502, 485] on input "text" at bounding box center [556, 485] width 538 height 38
paste input "وجبة دايت"
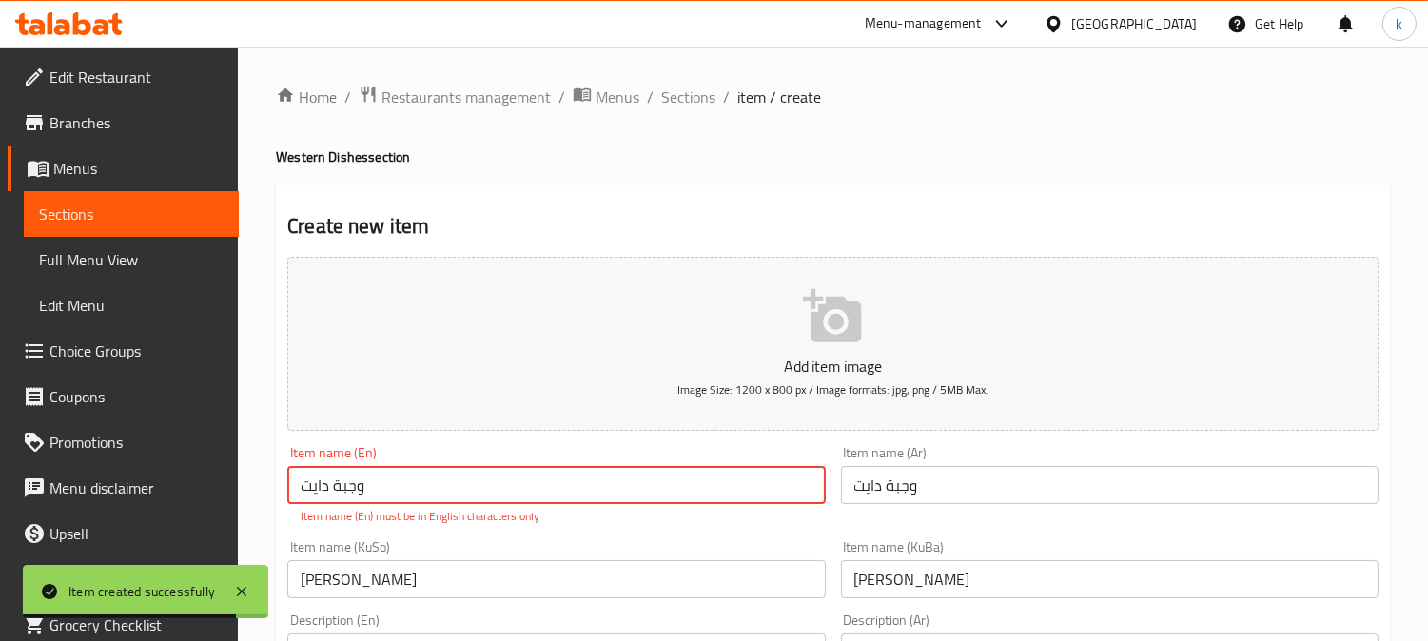
drag, startPoint x: 462, startPoint y: 489, endPoint x: 286, endPoint y: 471, distance: 177.0
click at [282, 467] on div "Item name (En) وجبة دايت Item name (En) Item name (En) must be in English chara…" at bounding box center [556, 486] width 553 height 94
paste input "Diet Meal"
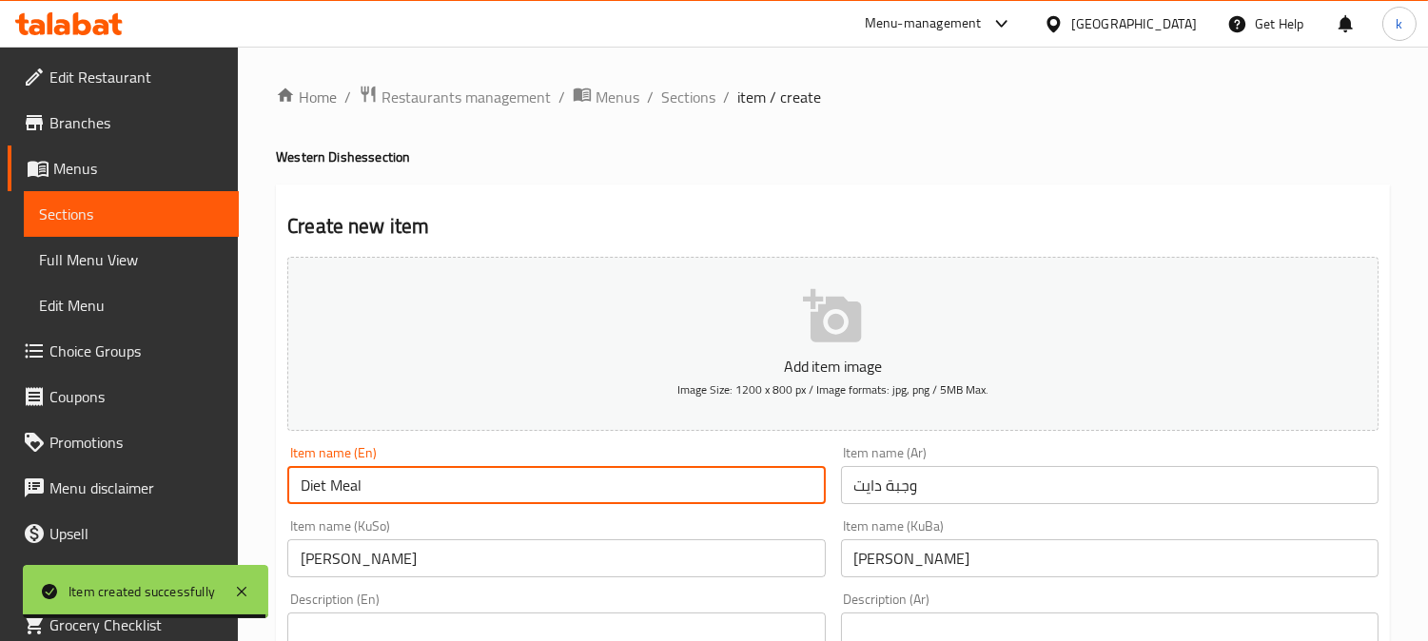
type input "Diet Meal"
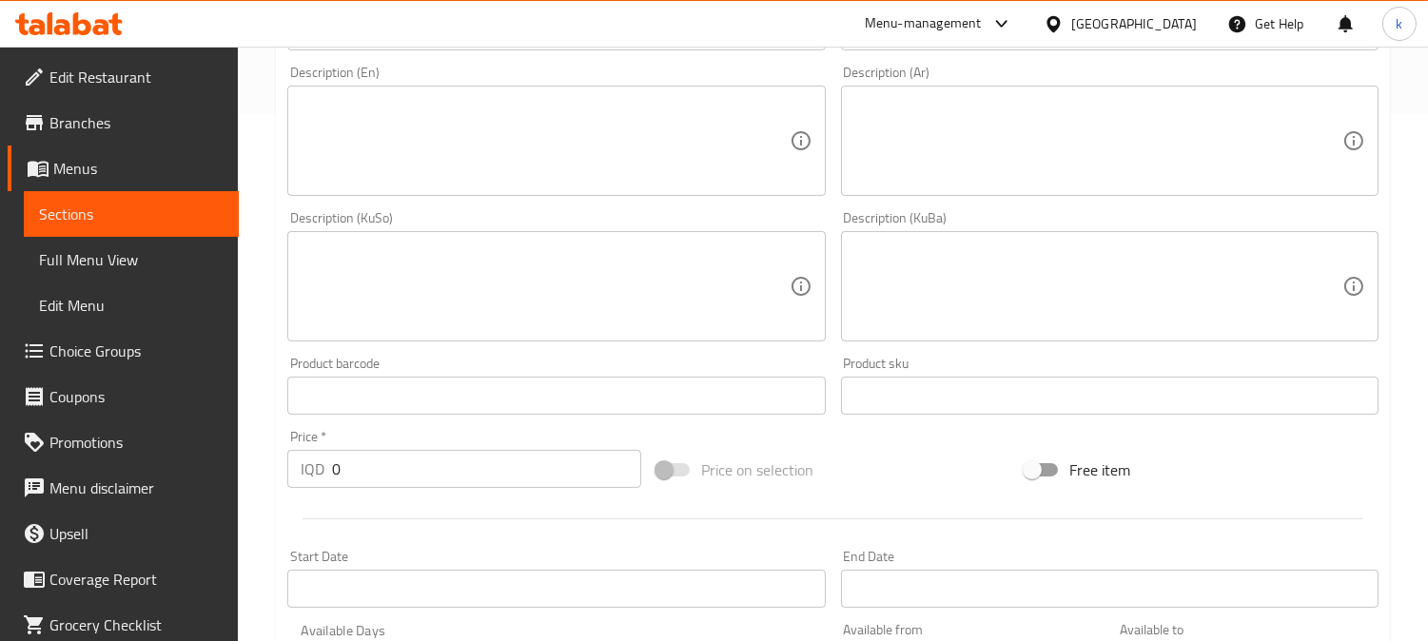
scroll to position [528, 0]
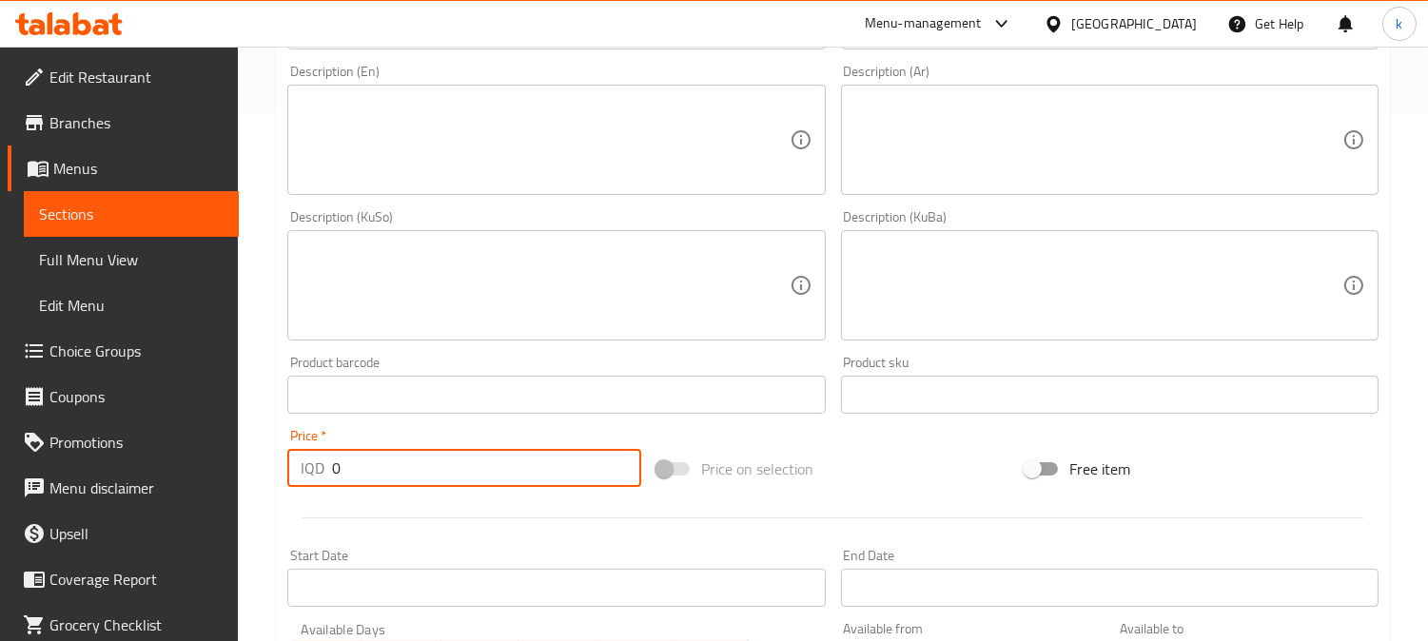
drag, startPoint x: 347, startPoint y: 476, endPoint x: 291, endPoint y: 483, distance: 56.5
click at [291, 483] on div "IQD 0 Price *" at bounding box center [464, 468] width 354 height 38
paste input "500"
type input "5000"
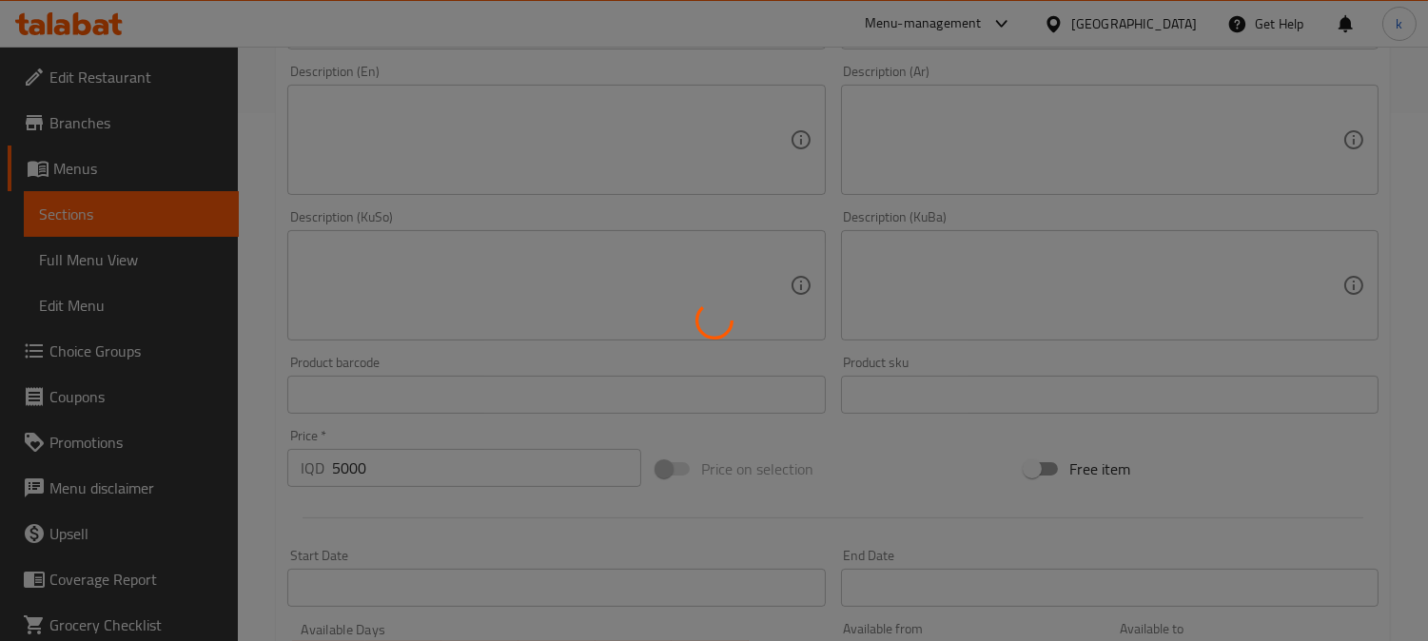
type input "0"
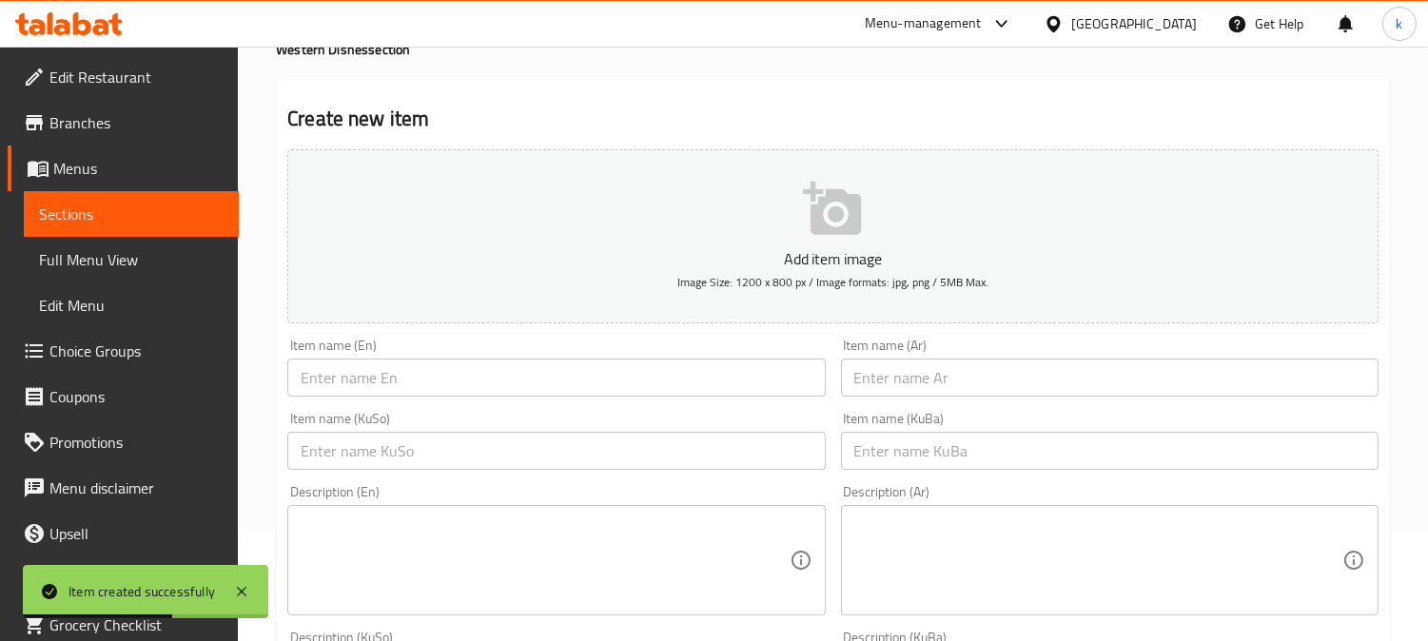
scroll to position [0, 0]
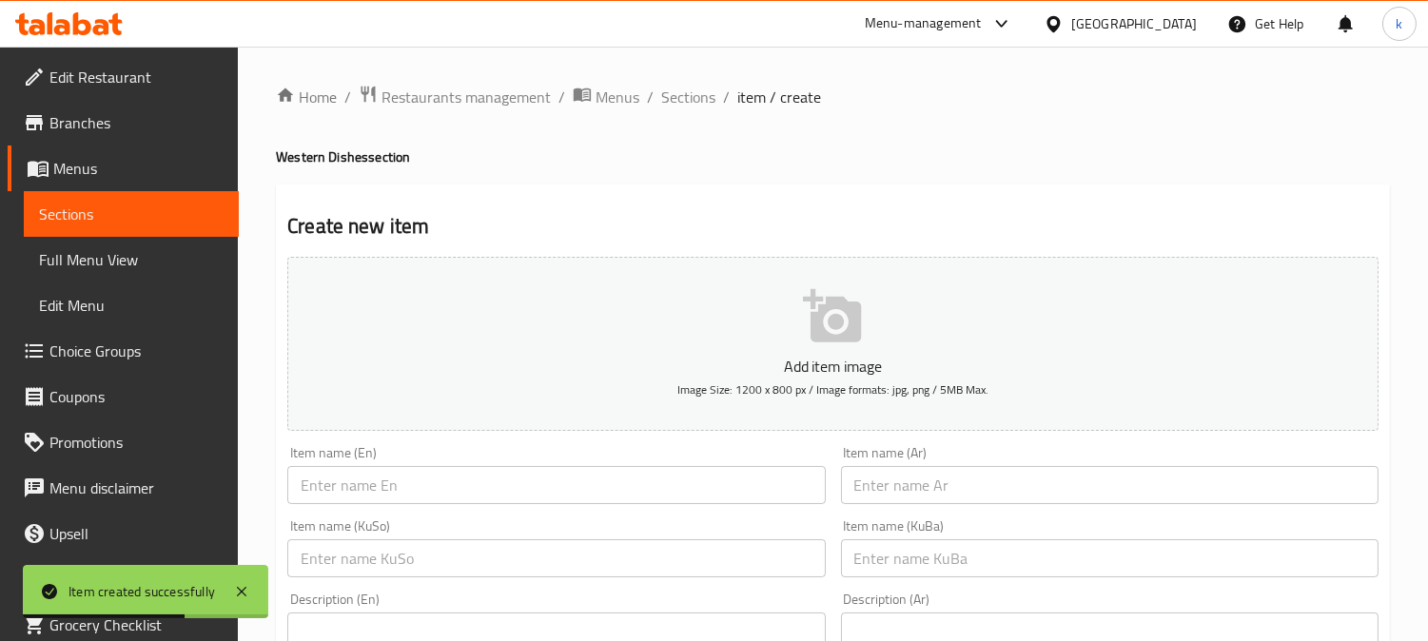
click at [424, 496] on input "text" at bounding box center [556, 485] width 538 height 38
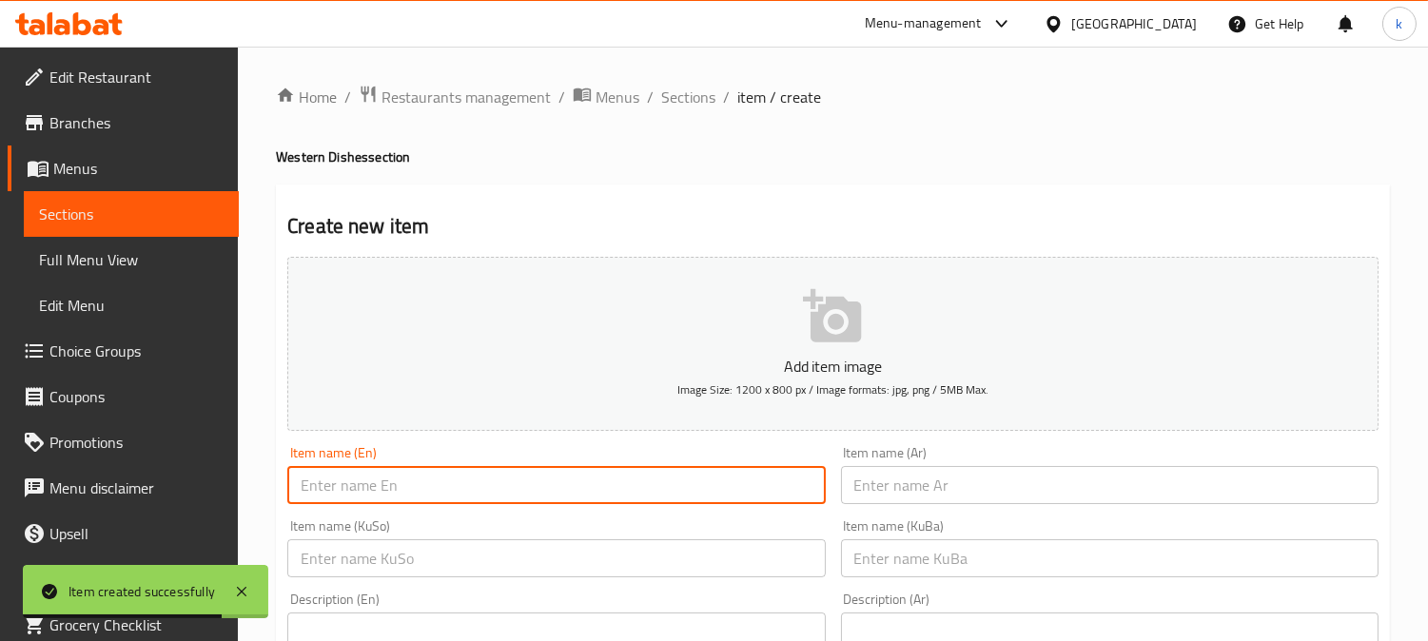
paste input "Rizo Crispy"
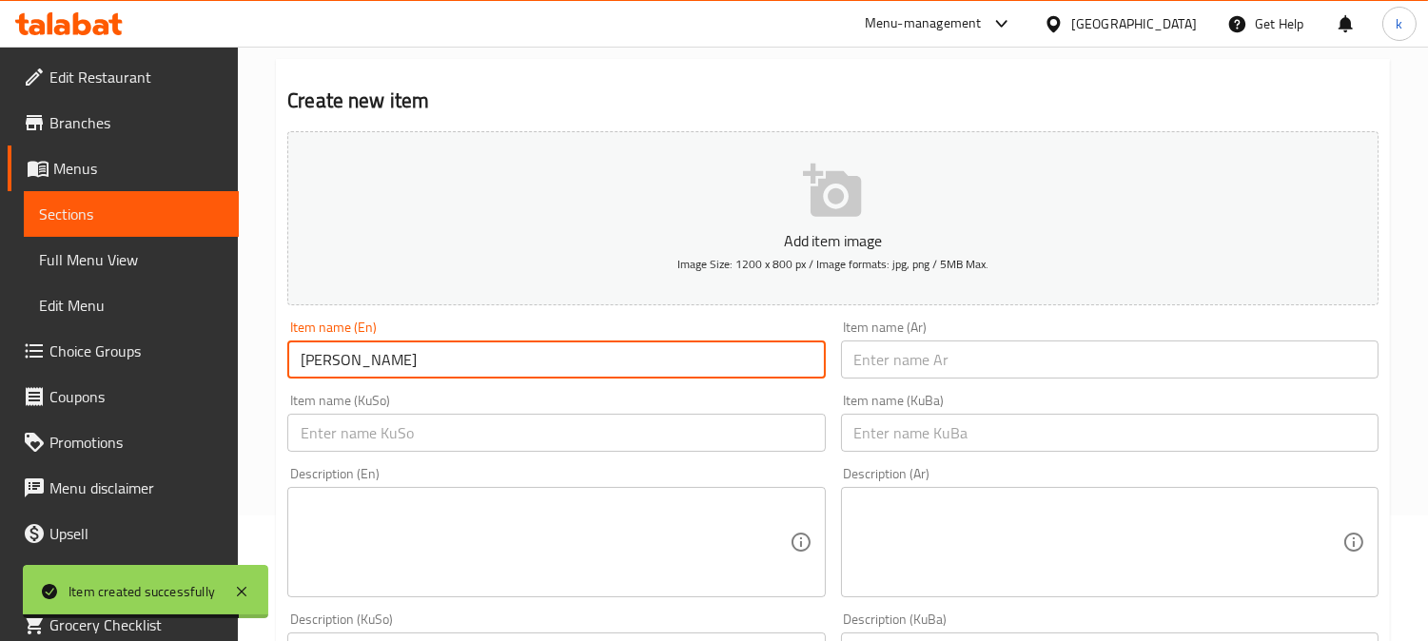
scroll to position [176, 0]
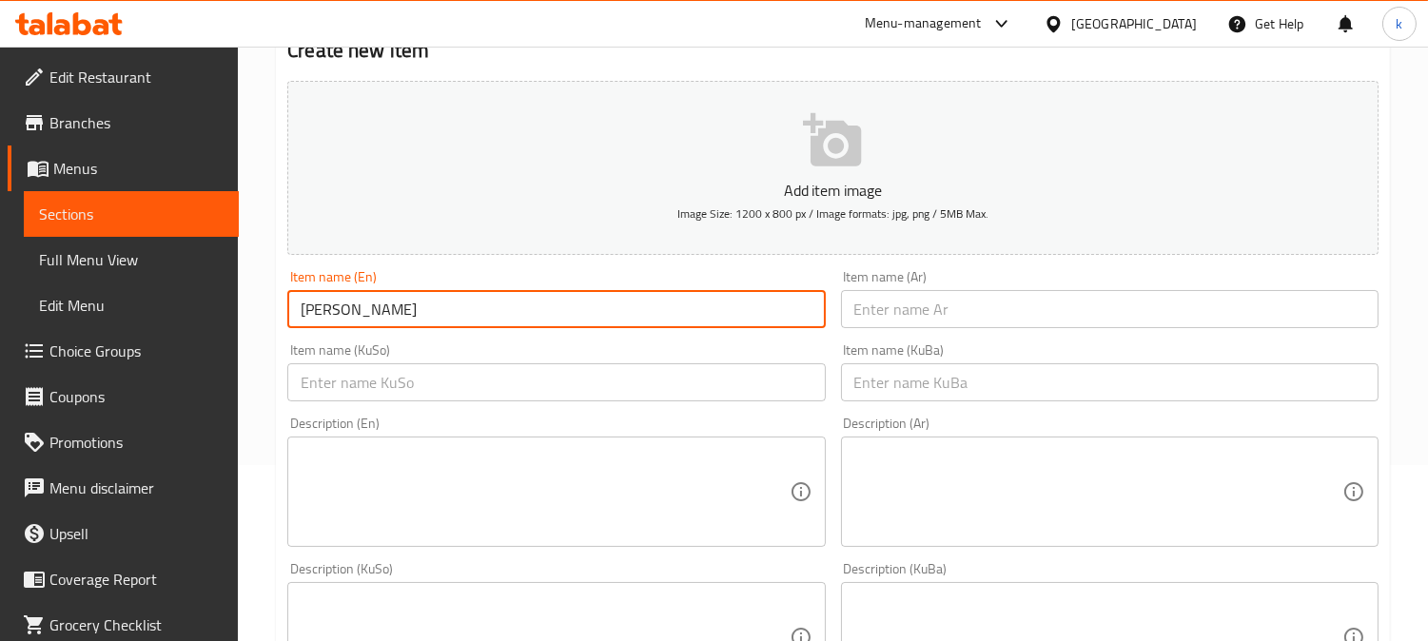
type input "Rizo Crispy"
click at [959, 308] on input "text" at bounding box center [1110, 309] width 538 height 38
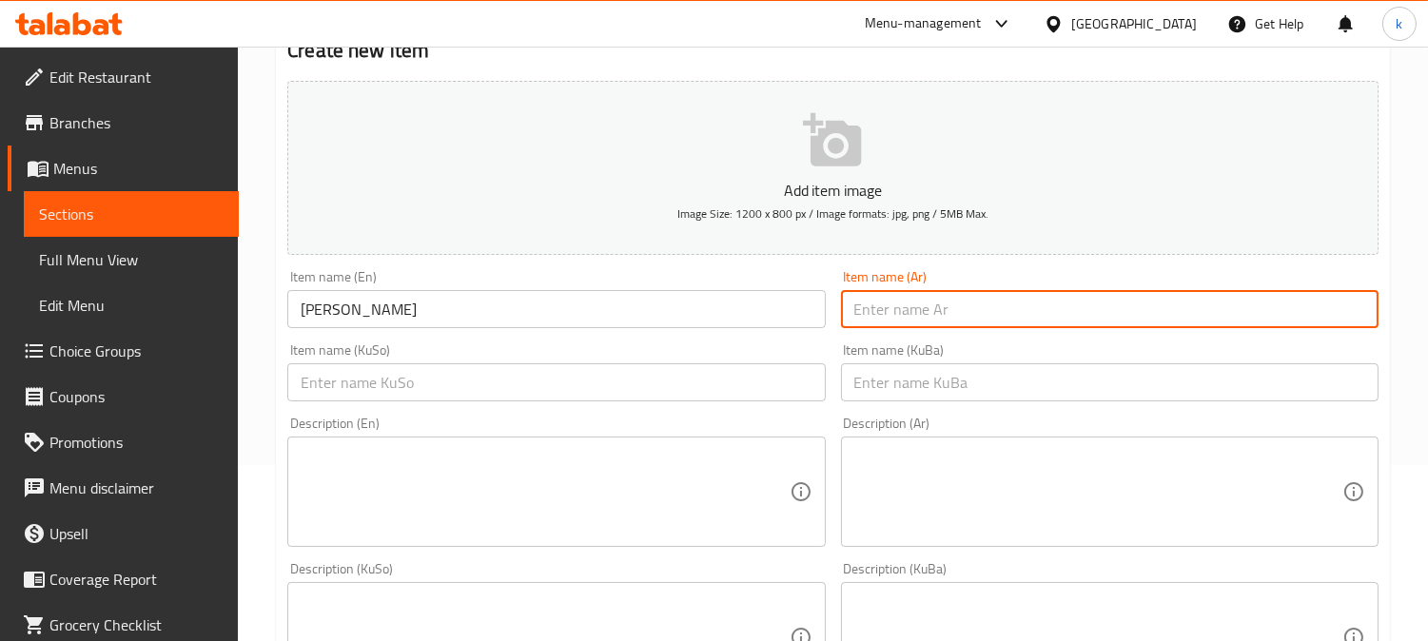
click at [1059, 395] on input "text" at bounding box center [1110, 383] width 538 height 38
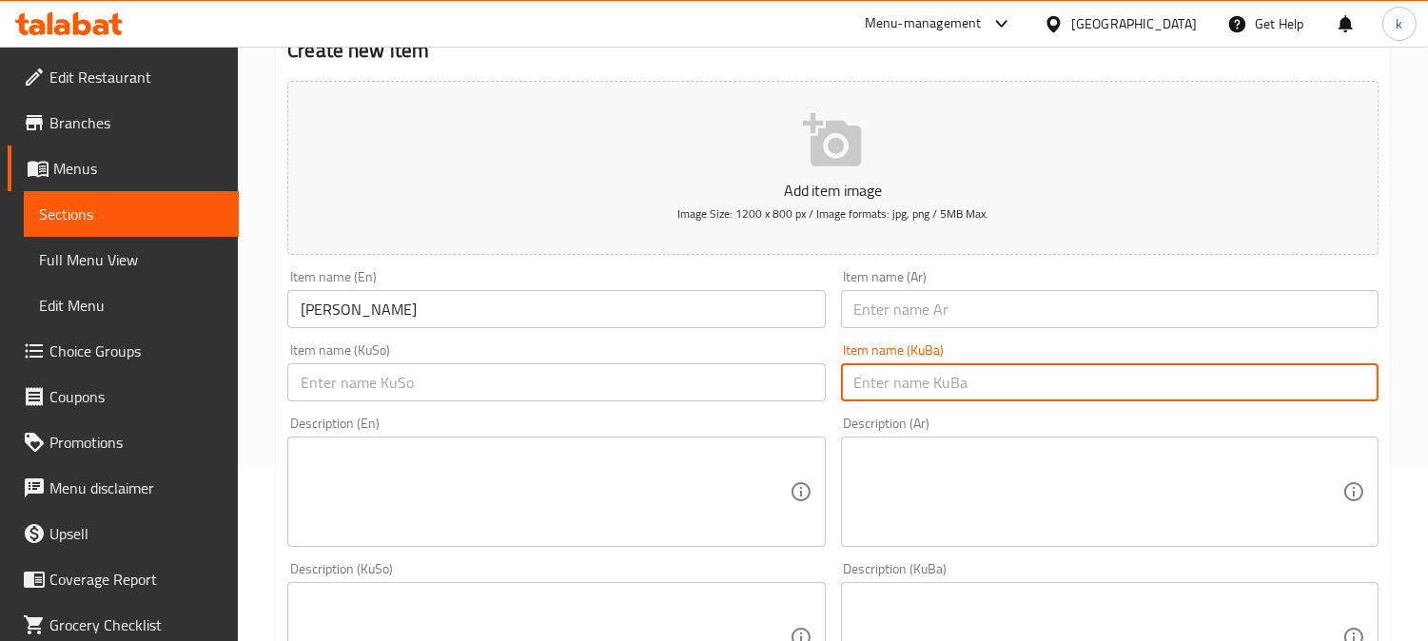
paste input "ریزۆ کریسپی"
type input "ریزۆ کریسپی"
click at [936, 292] on input "text" at bounding box center [1110, 309] width 538 height 38
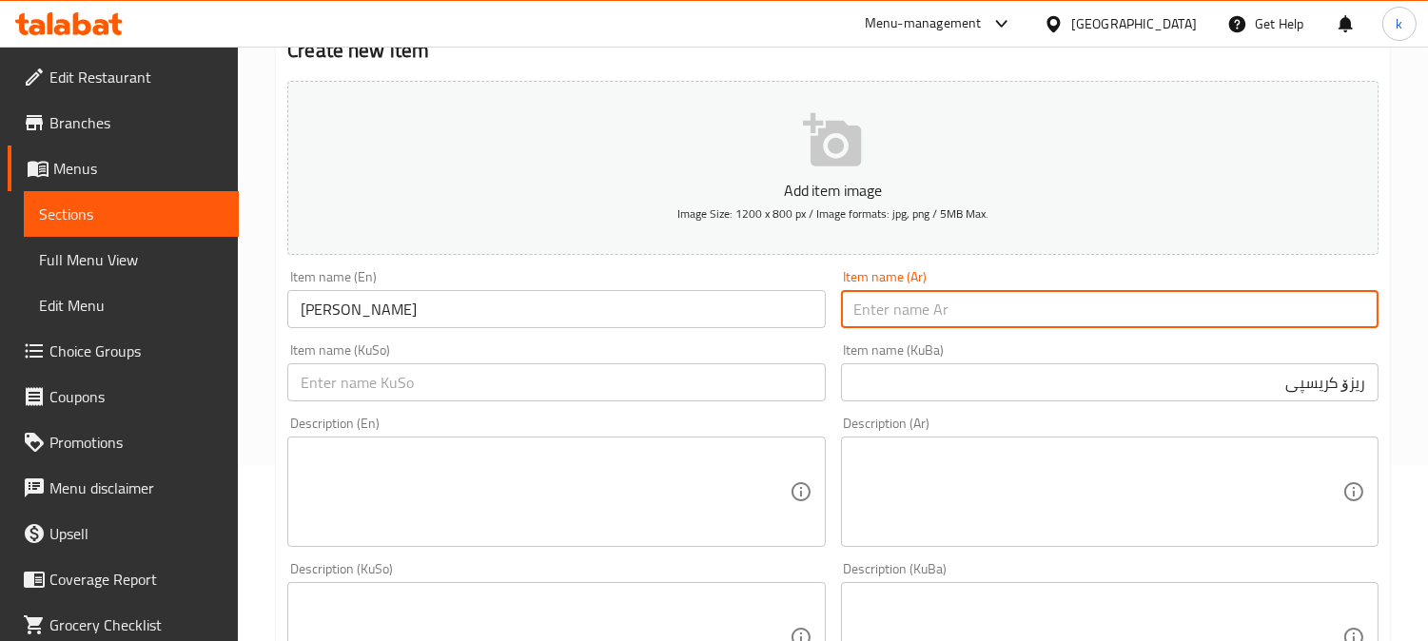
paste input "ريزو كرسبي"
type input "ريزو كرسبي"
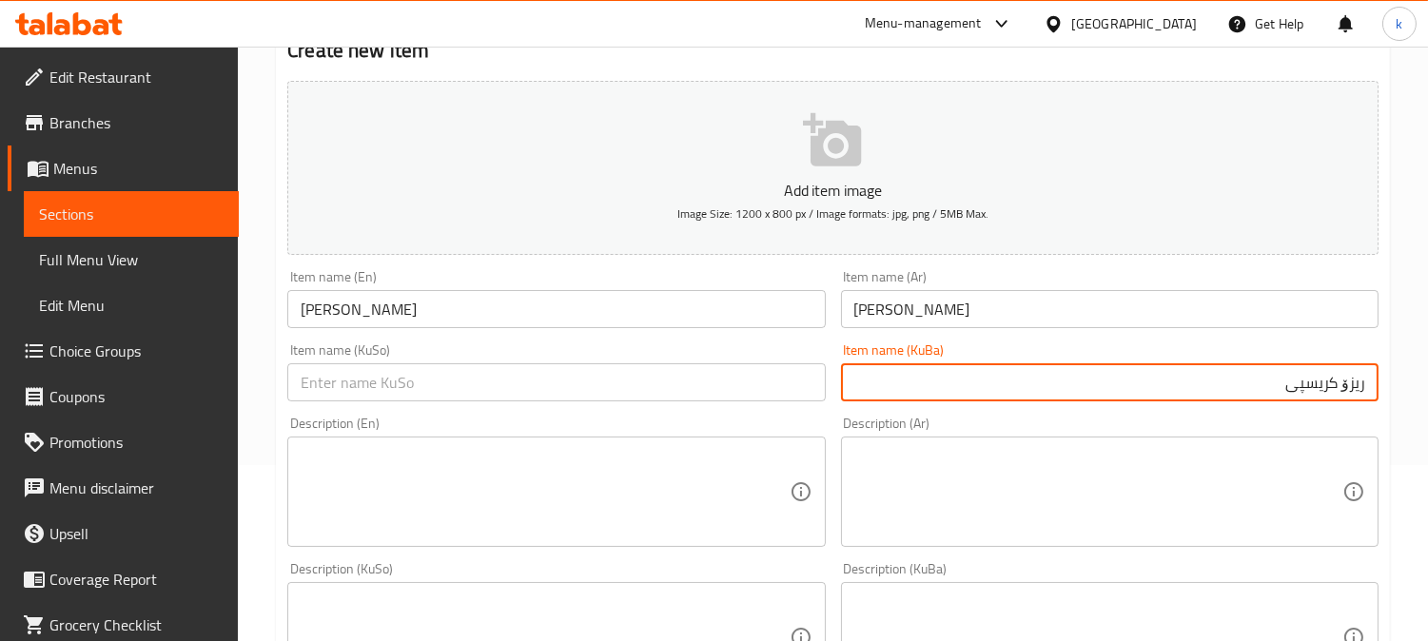
click at [1345, 385] on input "ریزۆ کریسپی" at bounding box center [1110, 383] width 538 height 38
click at [1318, 377] on input "ریزۆی کریسپی" at bounding box center [1110, 383] width 538 height 38
type input "ریزۆی کریسپی"
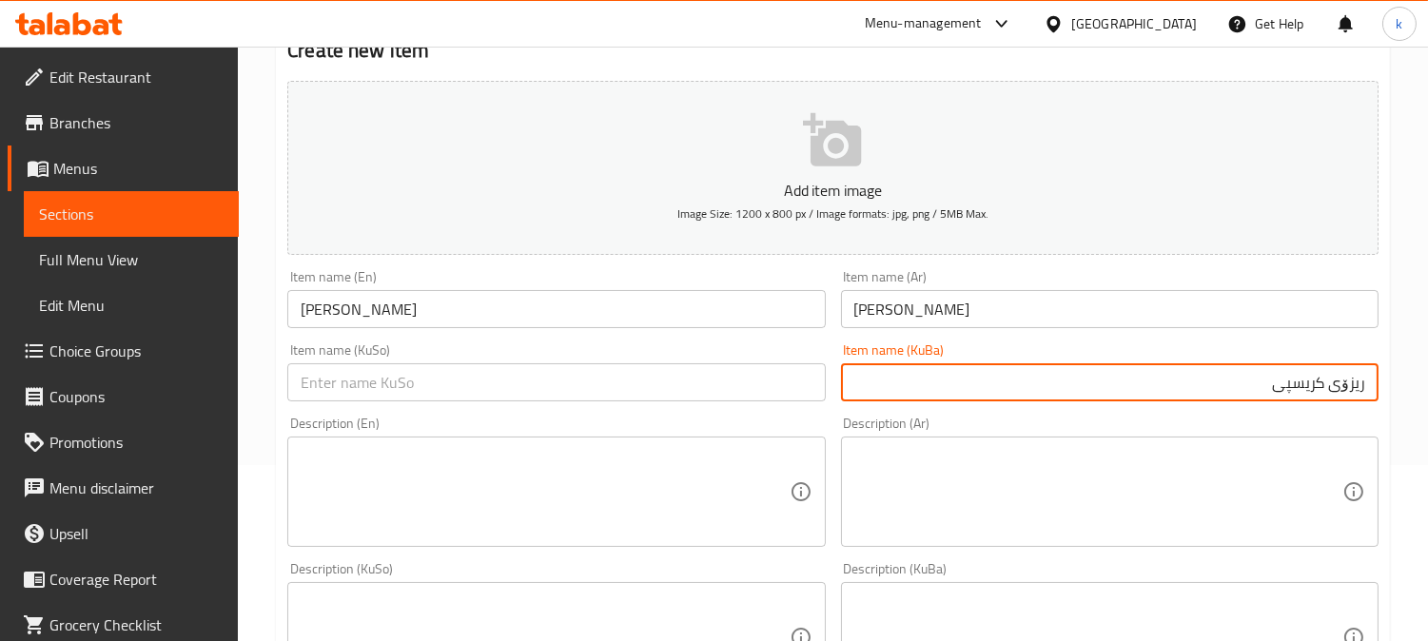
click at [463, 387] on input "text" at bounding box center [556, 383] width 538 height 38
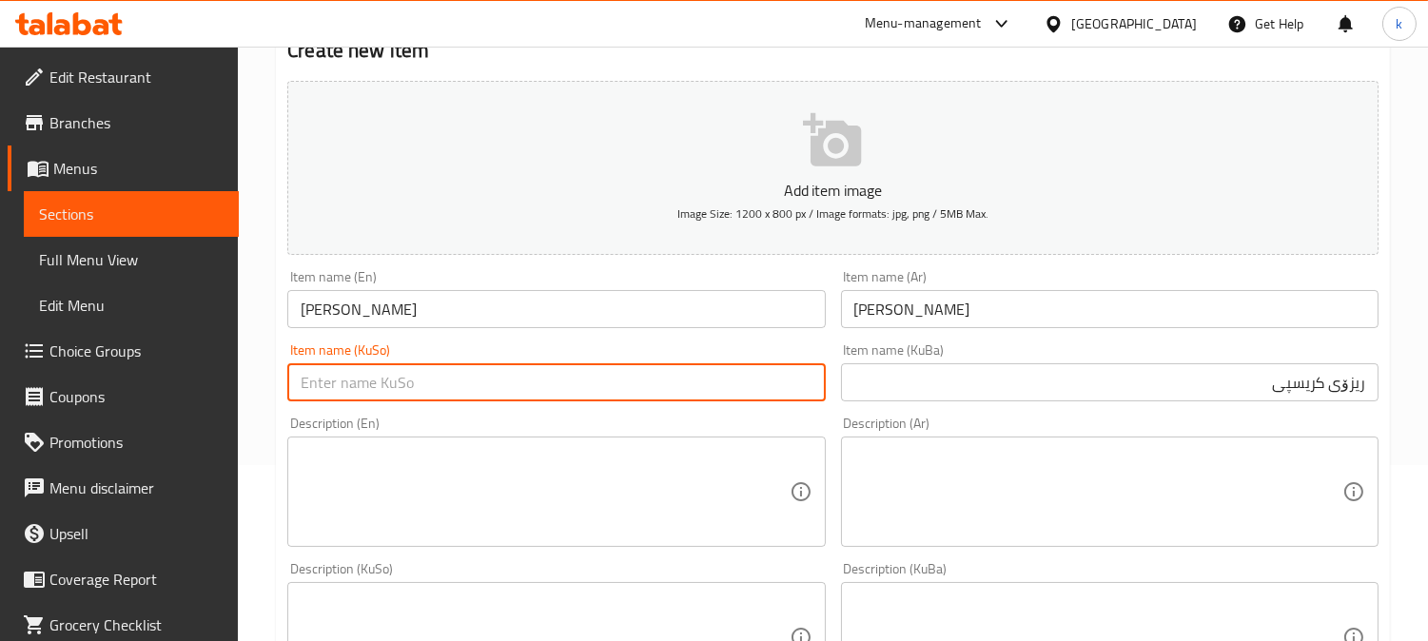
paste input "ریزۆی کریسپی"
type input "ریزۆی کریسپی"
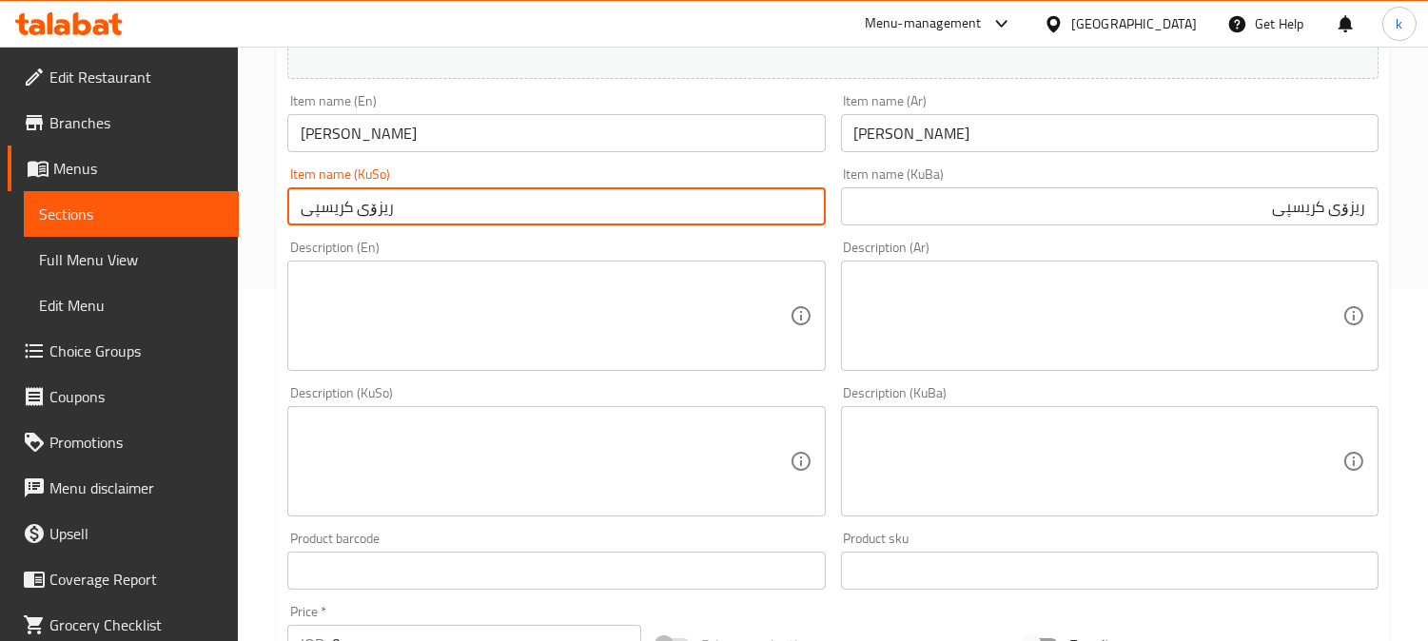
scroll to position [528, 0]
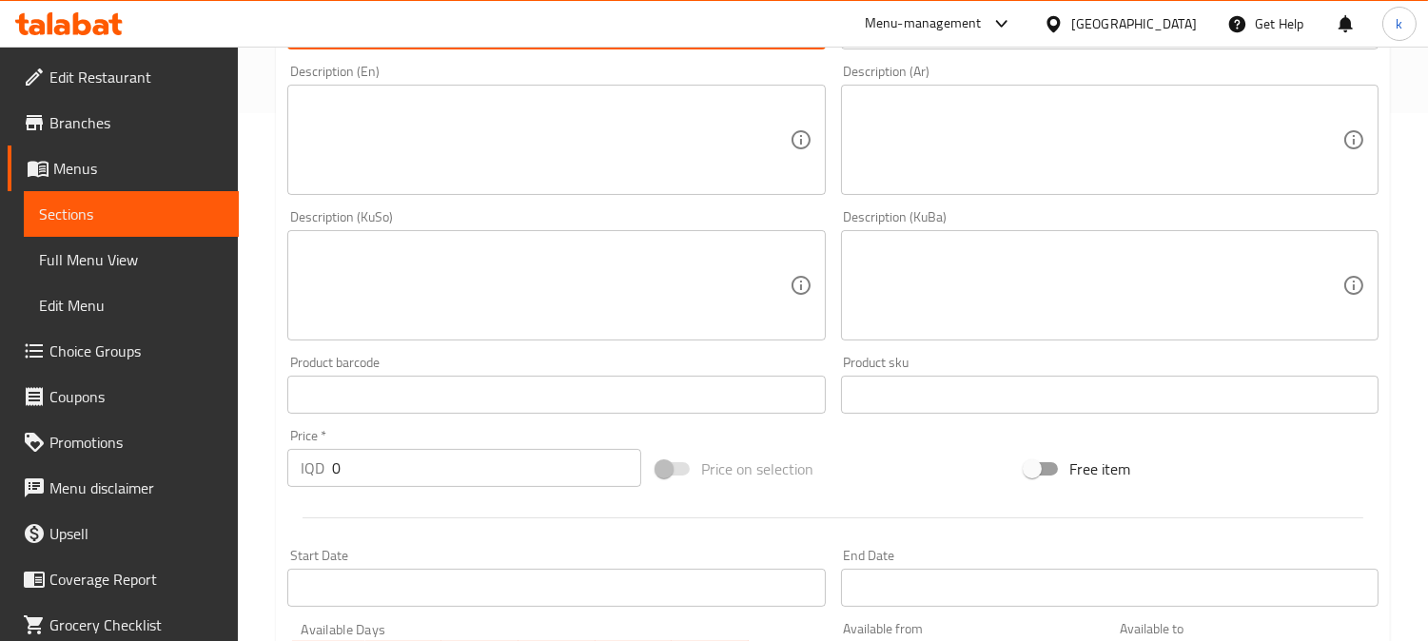
drag, startPoint x: 186, startPoint y: 471, endPoint x: 152, endPoint y: 477, distance: 33.8
click at [152, 477] on div "Edit Restaurant Branches Menus Sections Full Menu View Edit Menu Choice Groups …" at bounding box center [714, 276] width 1428 height 1517
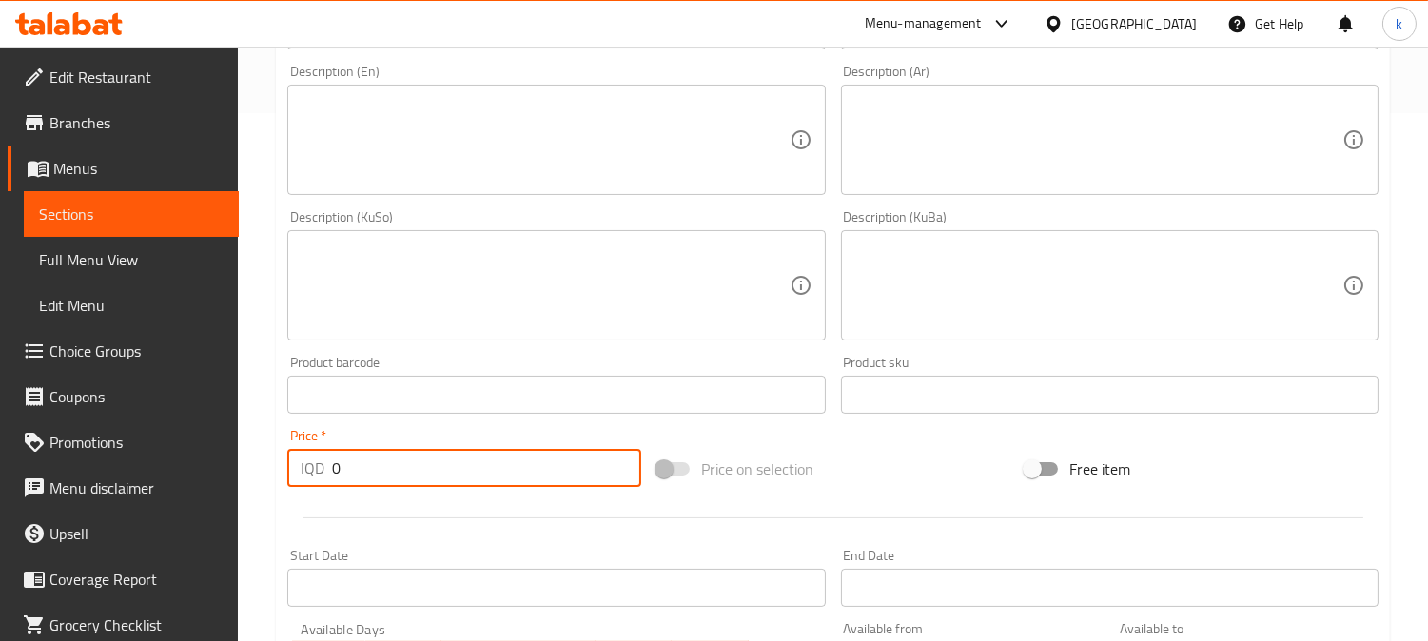
paste input "500"
type input "5000"
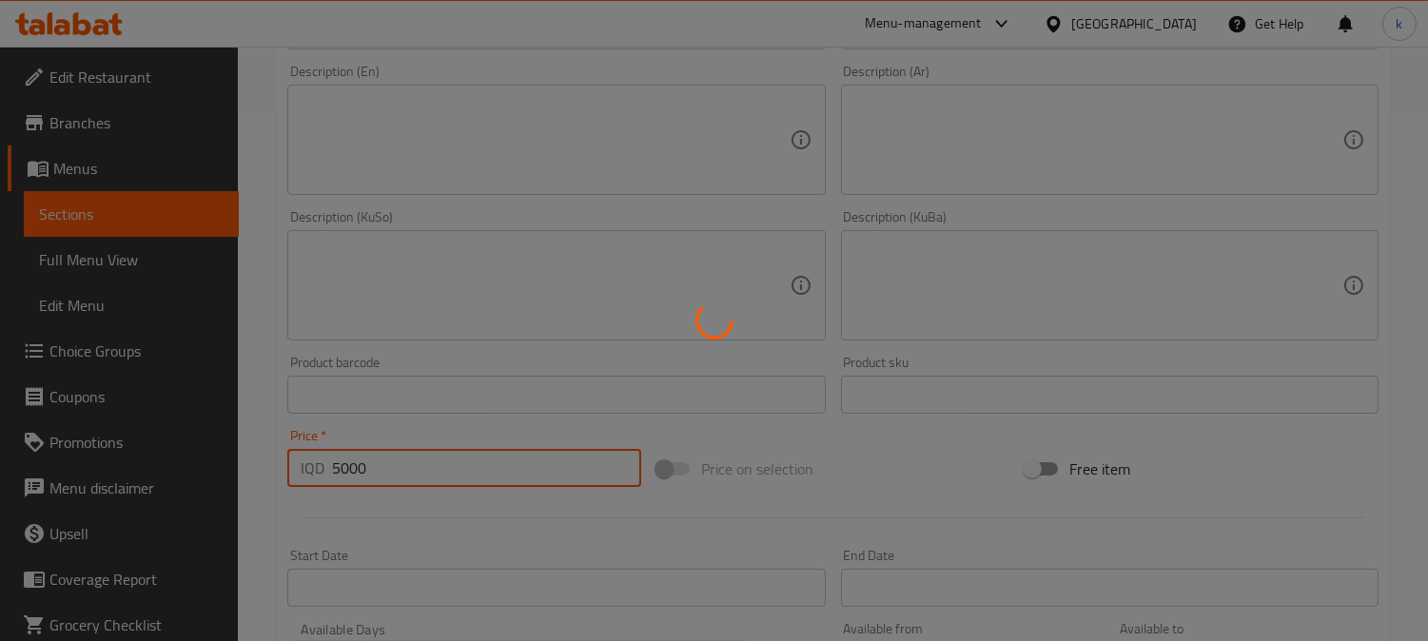
type input "0"
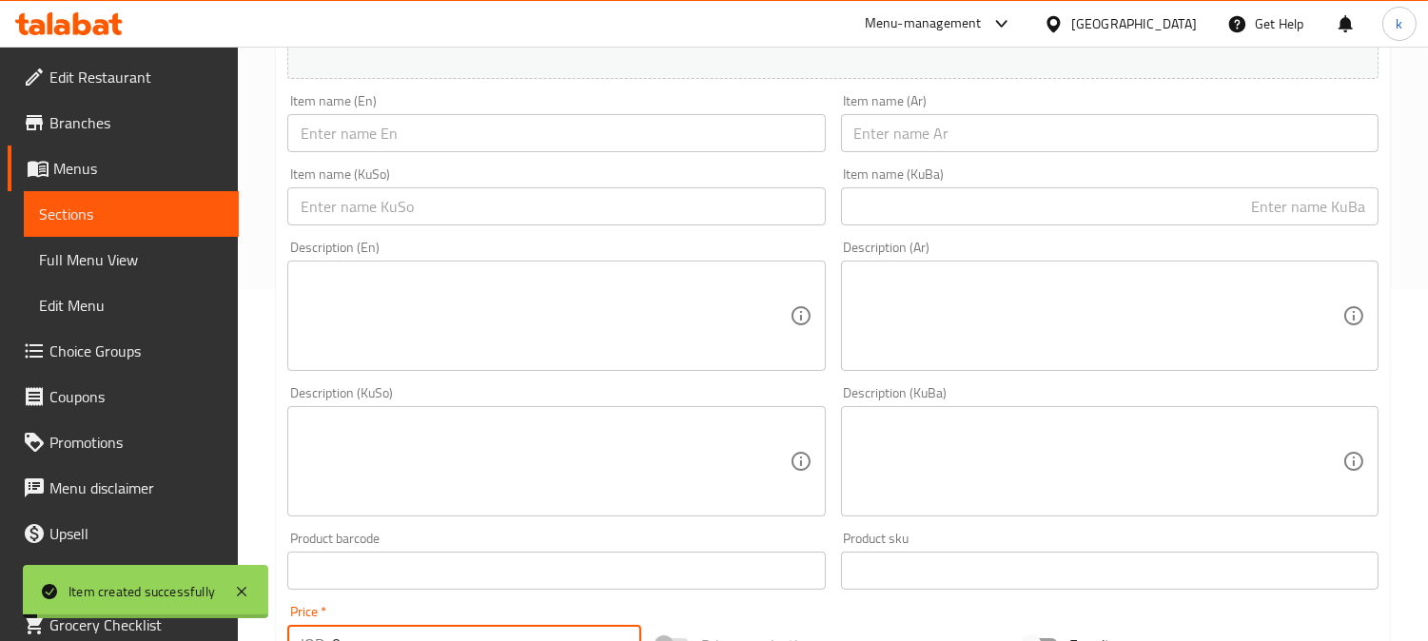
scroll to position [0, 0]
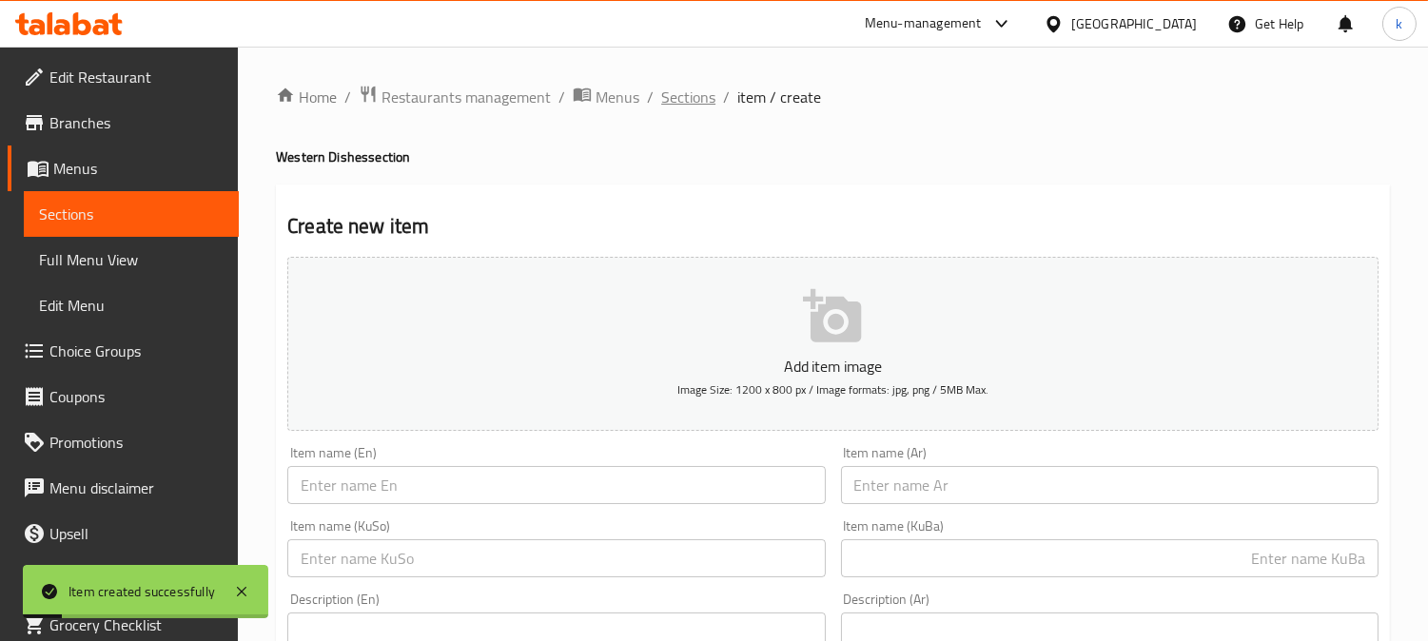
click at [698, 91] on span "Sections" at bounding box center [688, 97] width 54 height 23
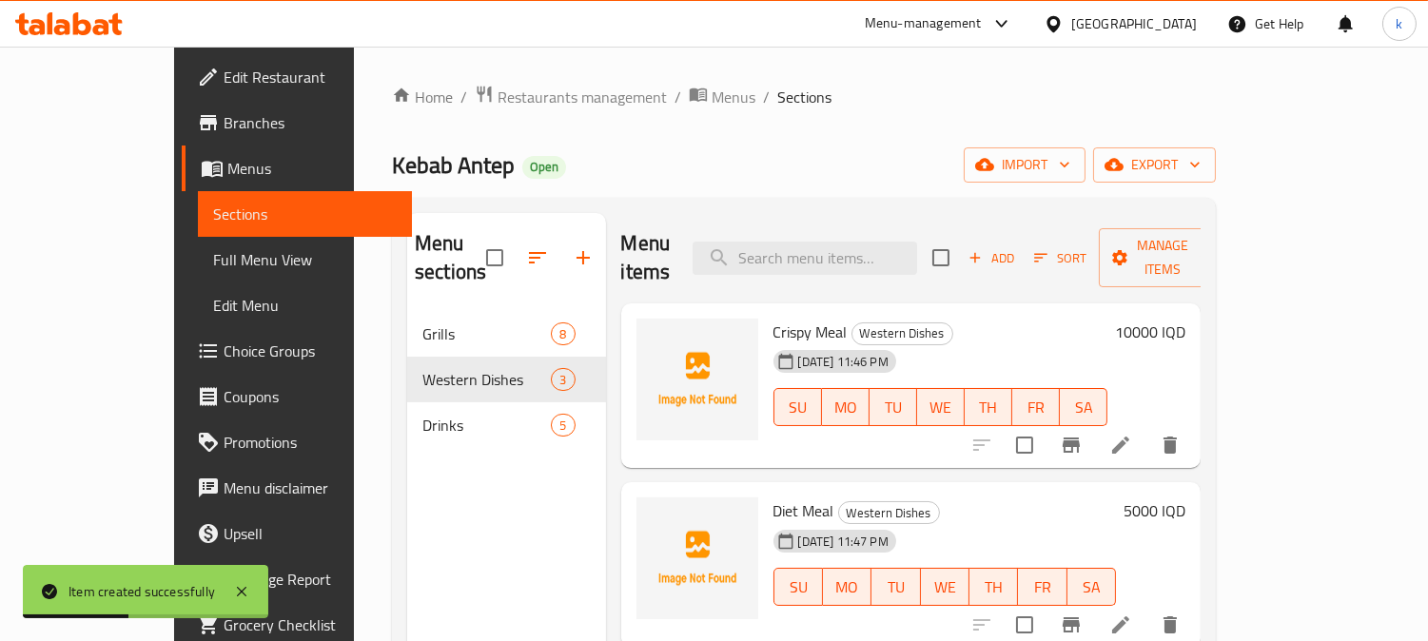
scroll to position [176, 0]
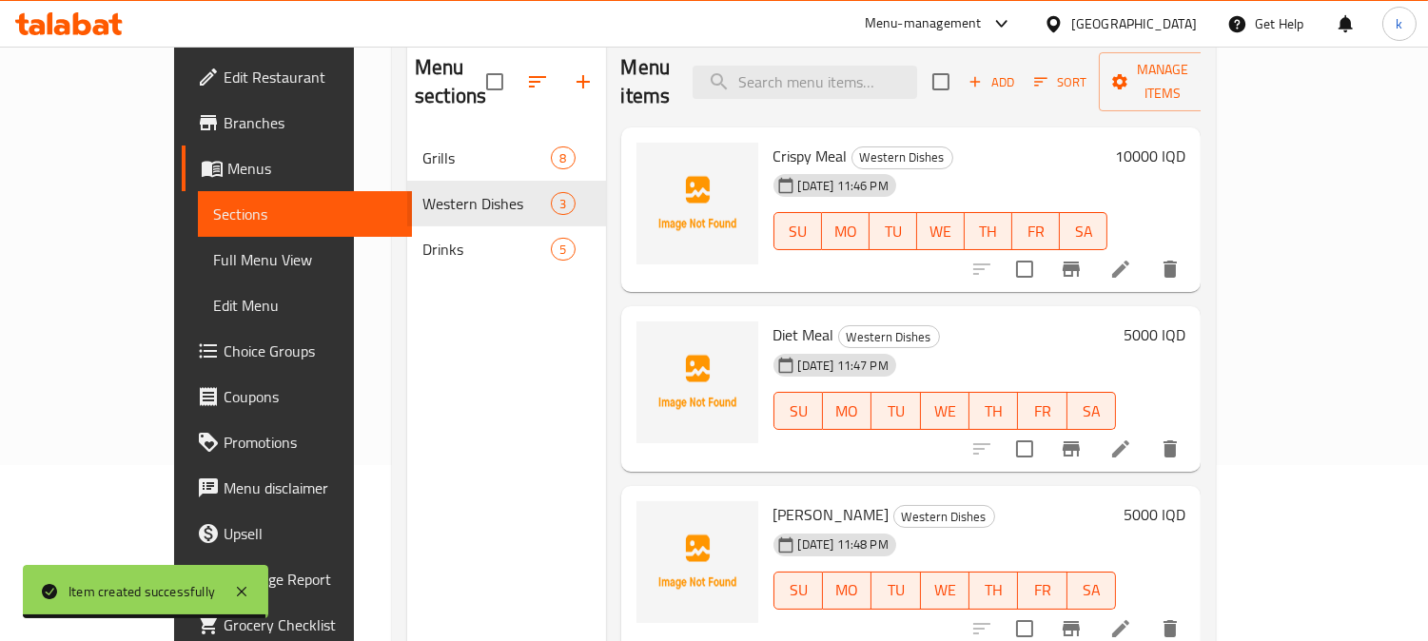
click at [213, 251] on span "Full Menu View" at bounding box center [305, 259] width 185 height 23
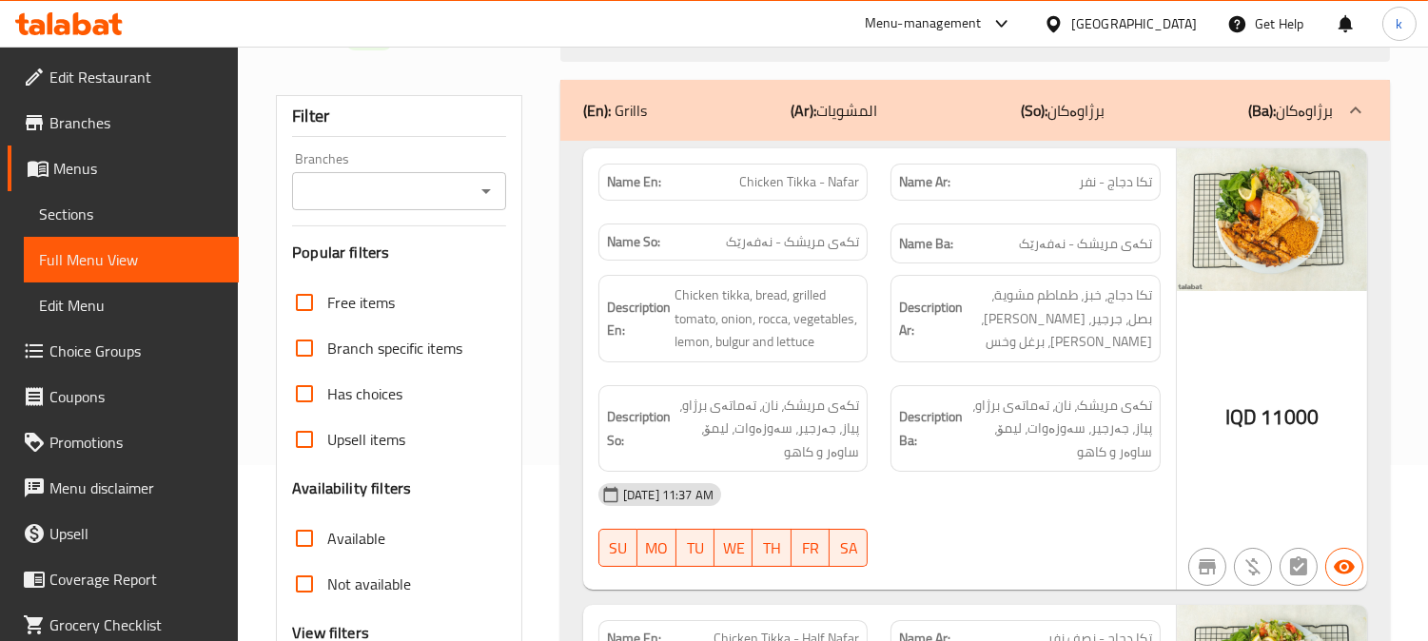
click at [404, 202] on input "Branches" at bounding box center [383, 191] width 171 height 27
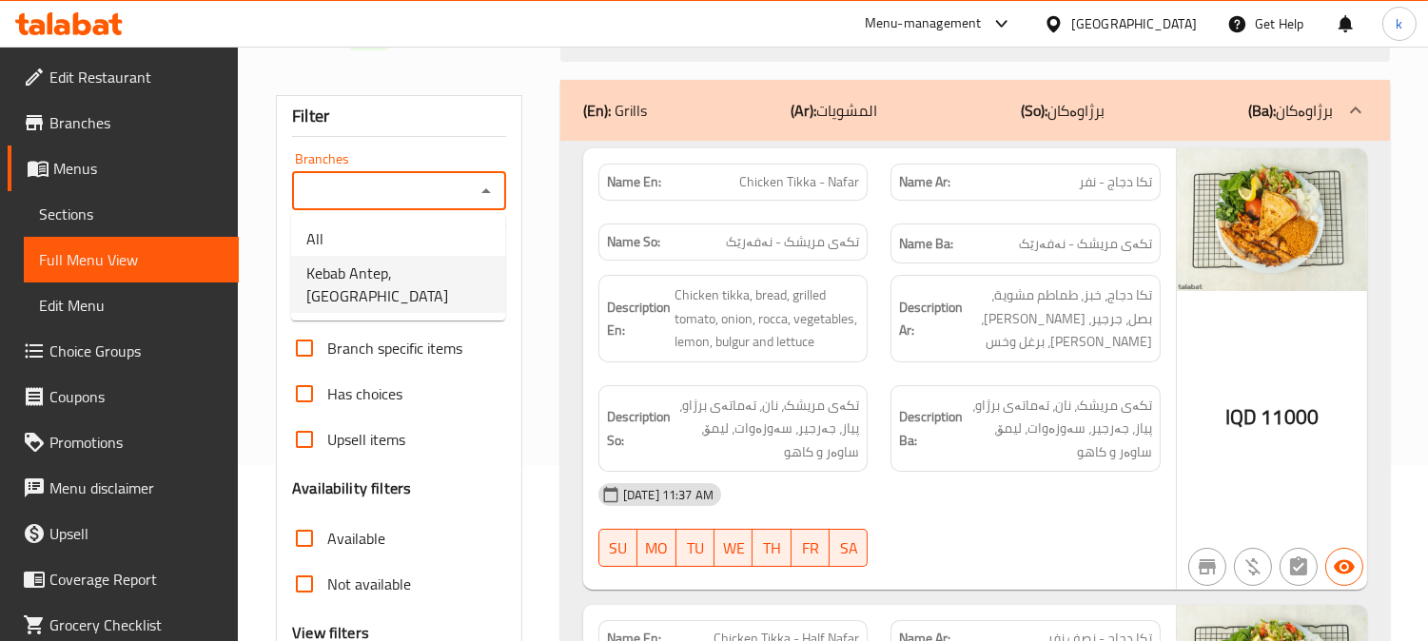
click at [413, 270] on span "Kebab Antep, Avro City" at bounding box center [398, 285] width 184 height 46
type input "Kebab Antep, Avro City"
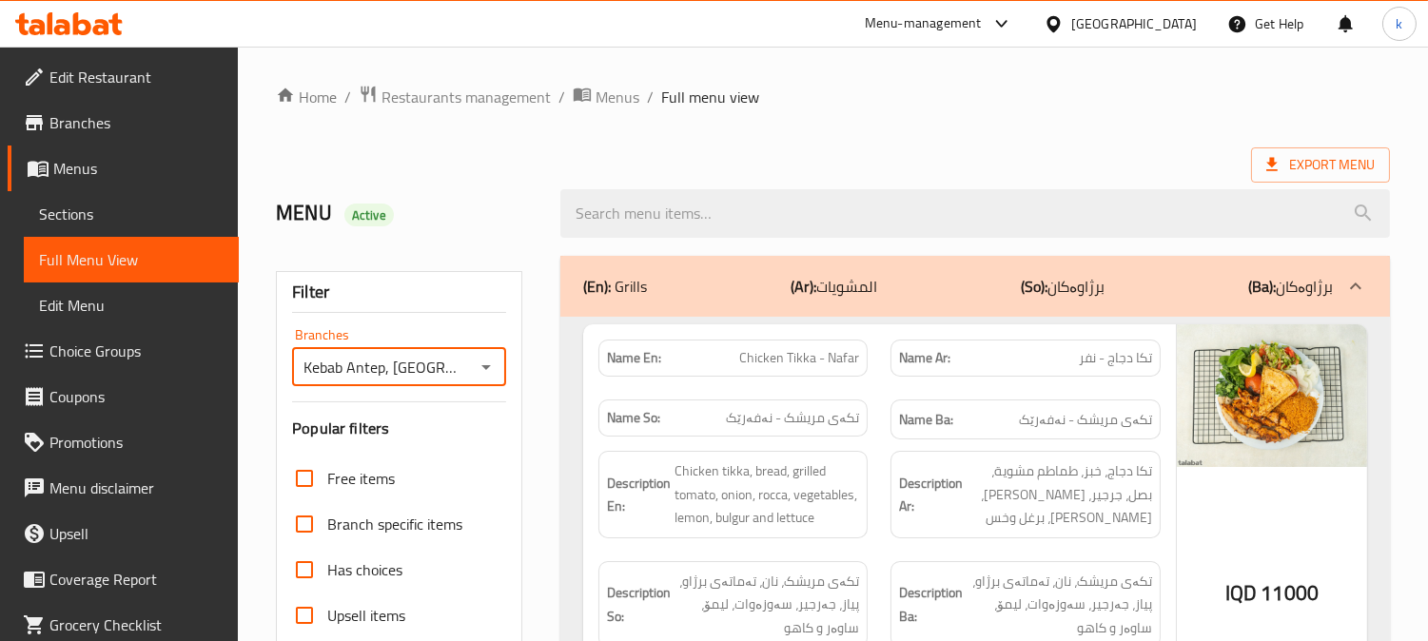
click at [726, 283] on div "(En): Grills (Ar): المشويات (So): برژاوەکان (Ba): برژاوەکان" at bounding box center [958, 286] width 750 height 23
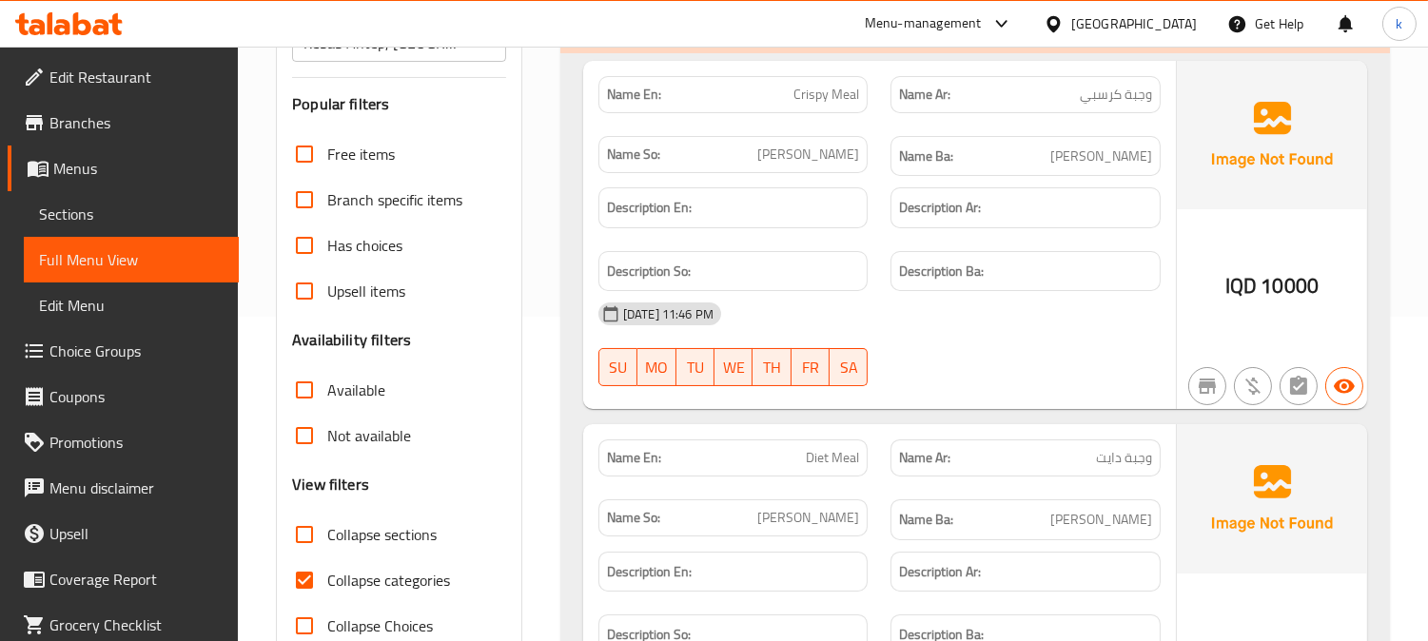
scroll to position [352, 0]
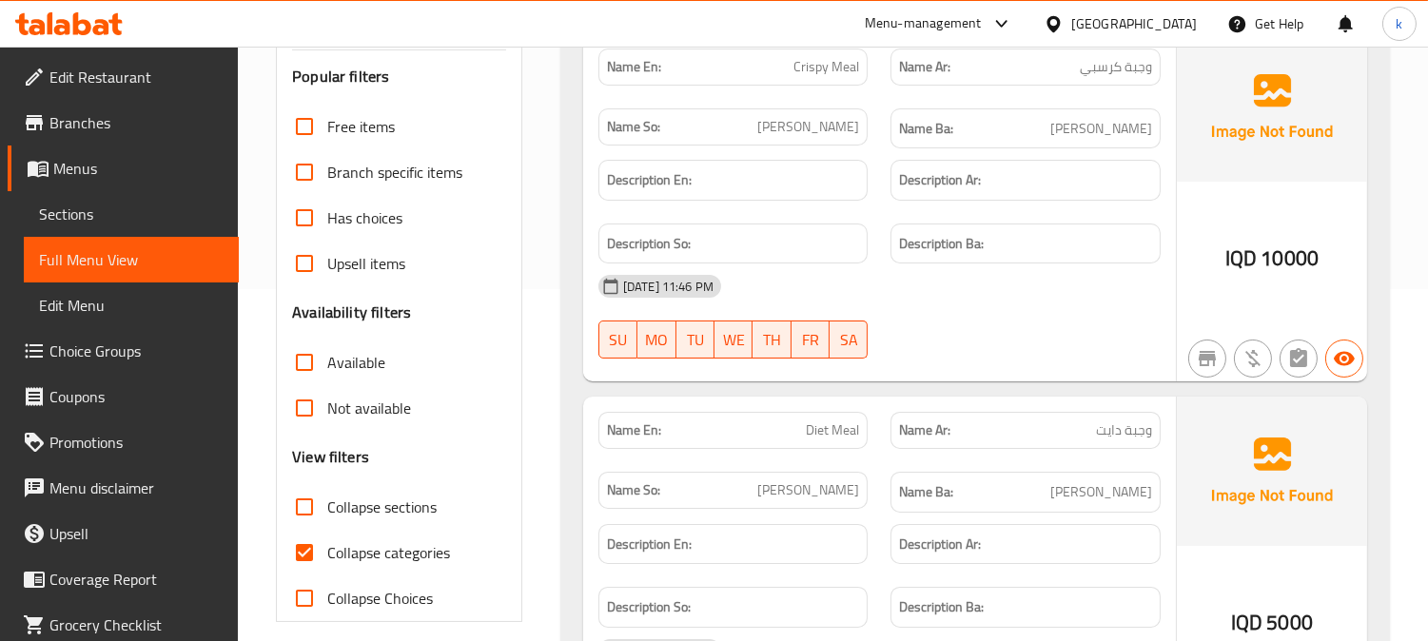
click at [309, 547] on input "Collapse categories" at bounding box center [305, 553] width 46 height 46
checkbox input "false"
click at [320, 512] on input "Collapse sections" at bounding box center [305, 507] width 46 height 46
checkbox input "true"
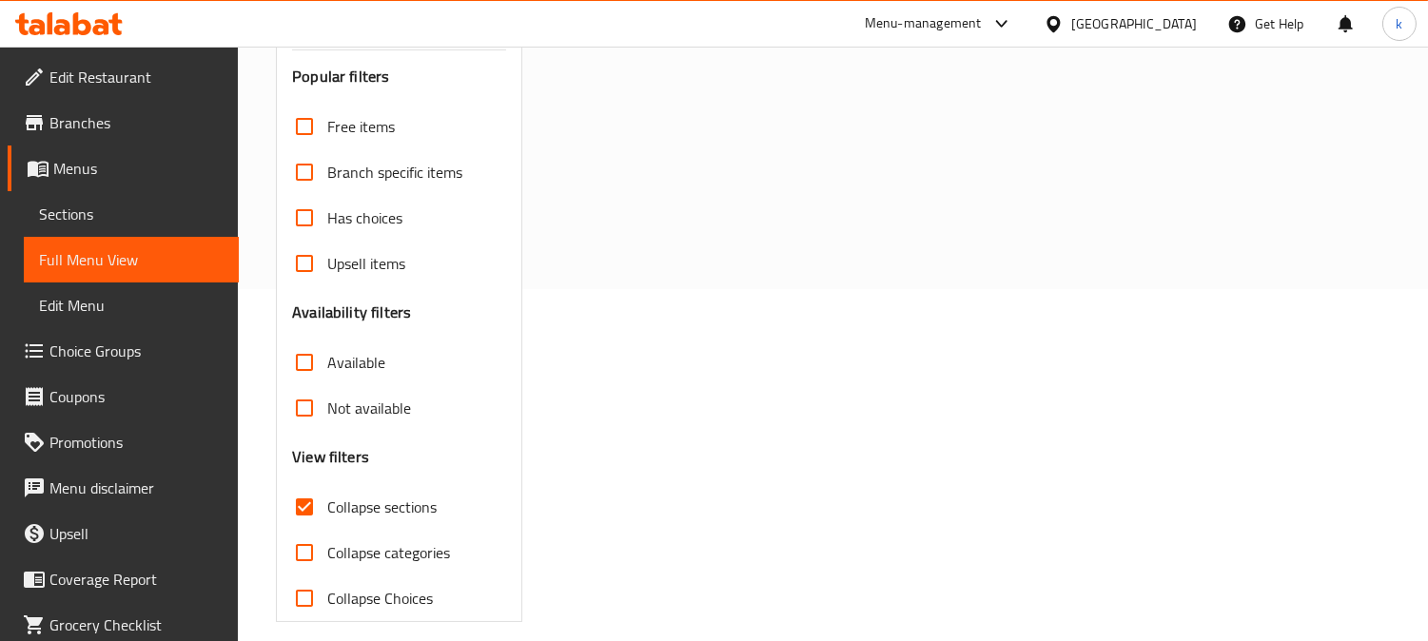
scroll to position [0, 0]
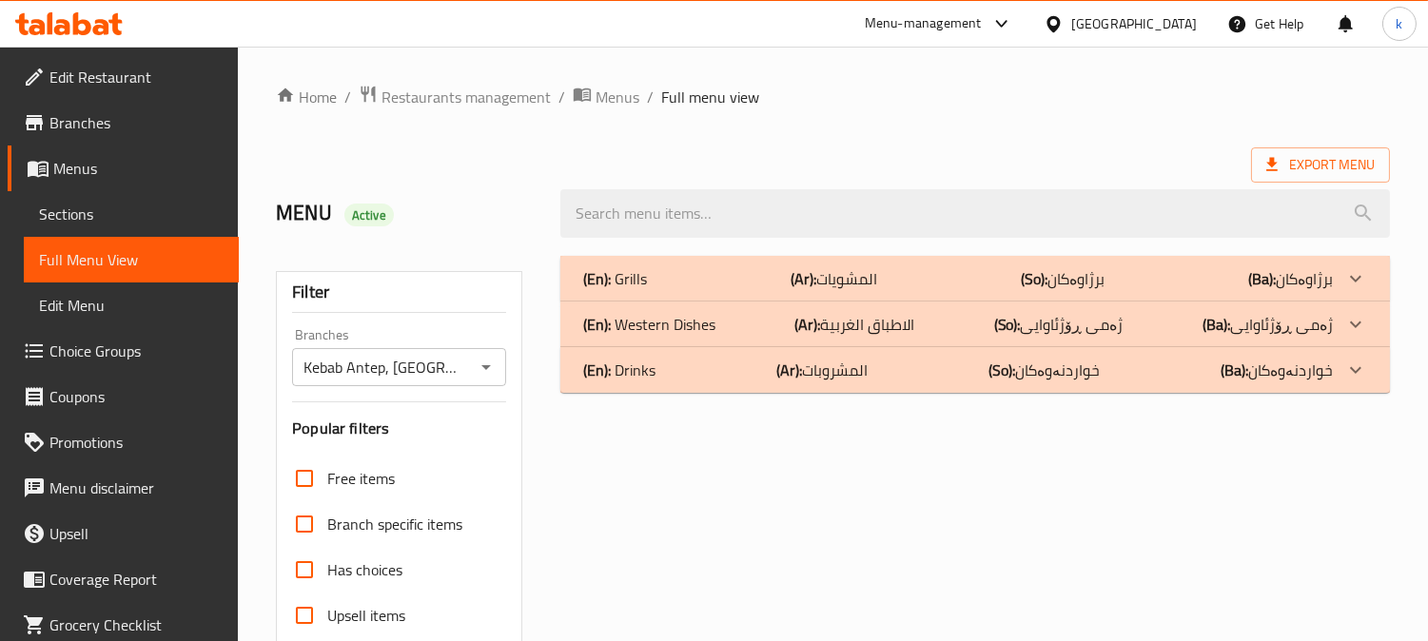
click at [1054, 313] on p "(So): ژەمی ڕۆژئاوایی" at bounding box center [1059, 324] width 129 height 23
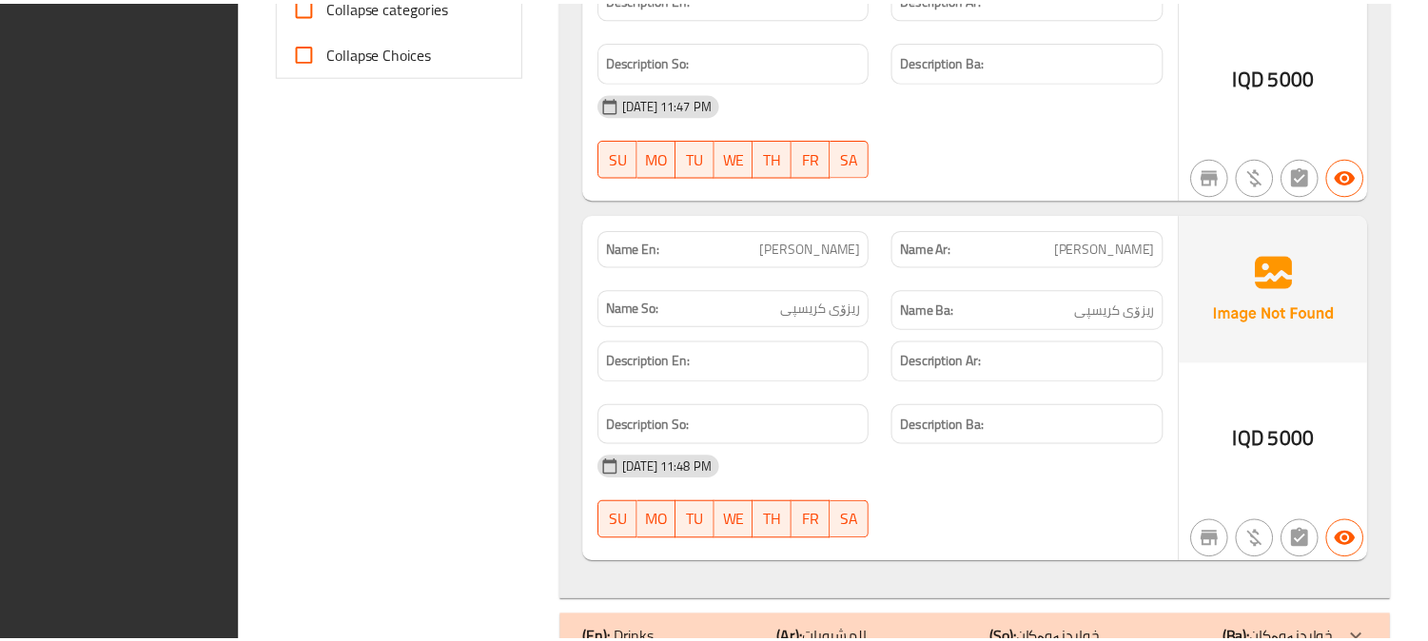
scroll to position [958, 0]
